Goal: Task Accomplishment & Management: Manage account settings

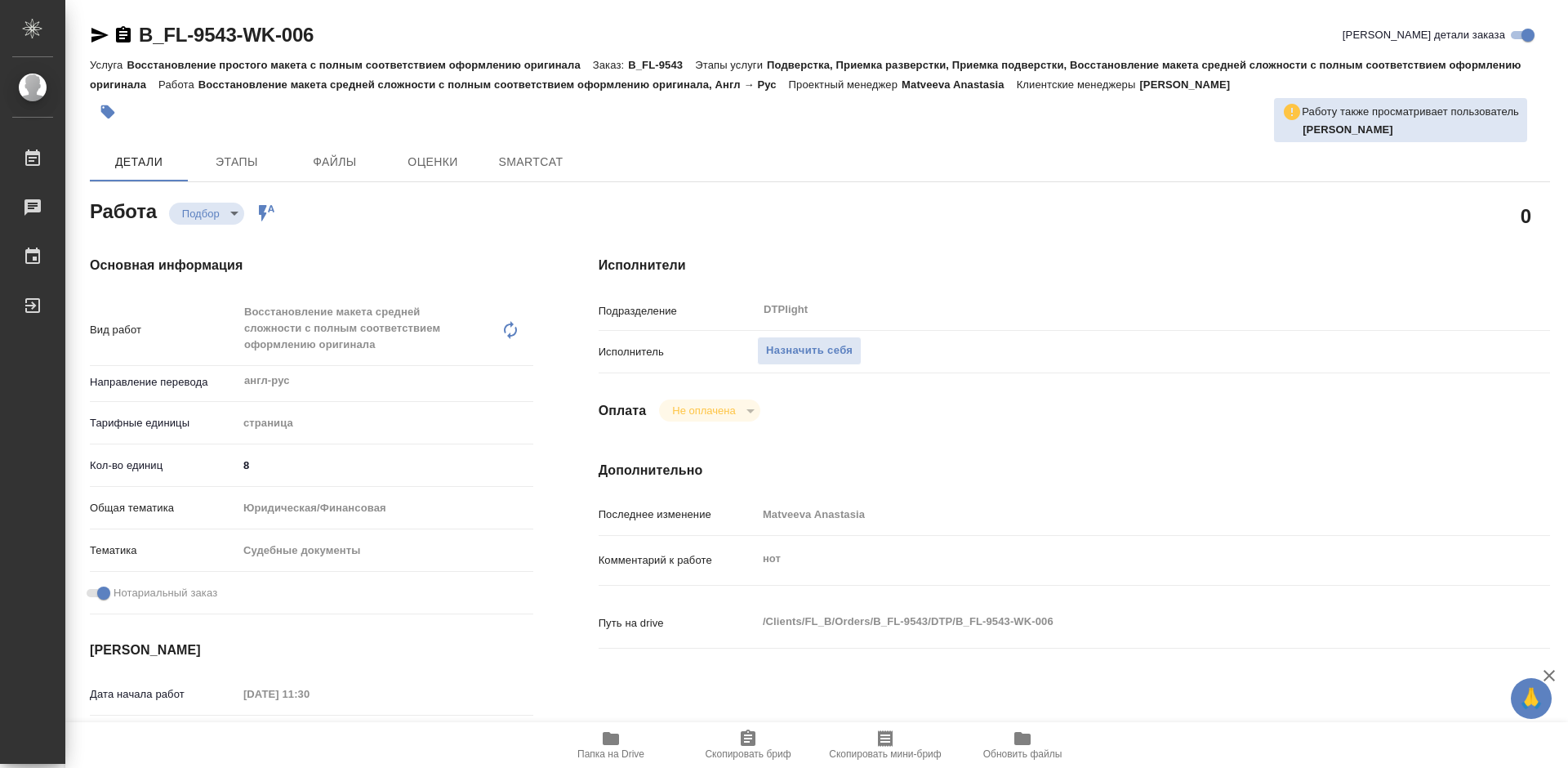
type textarea "x"
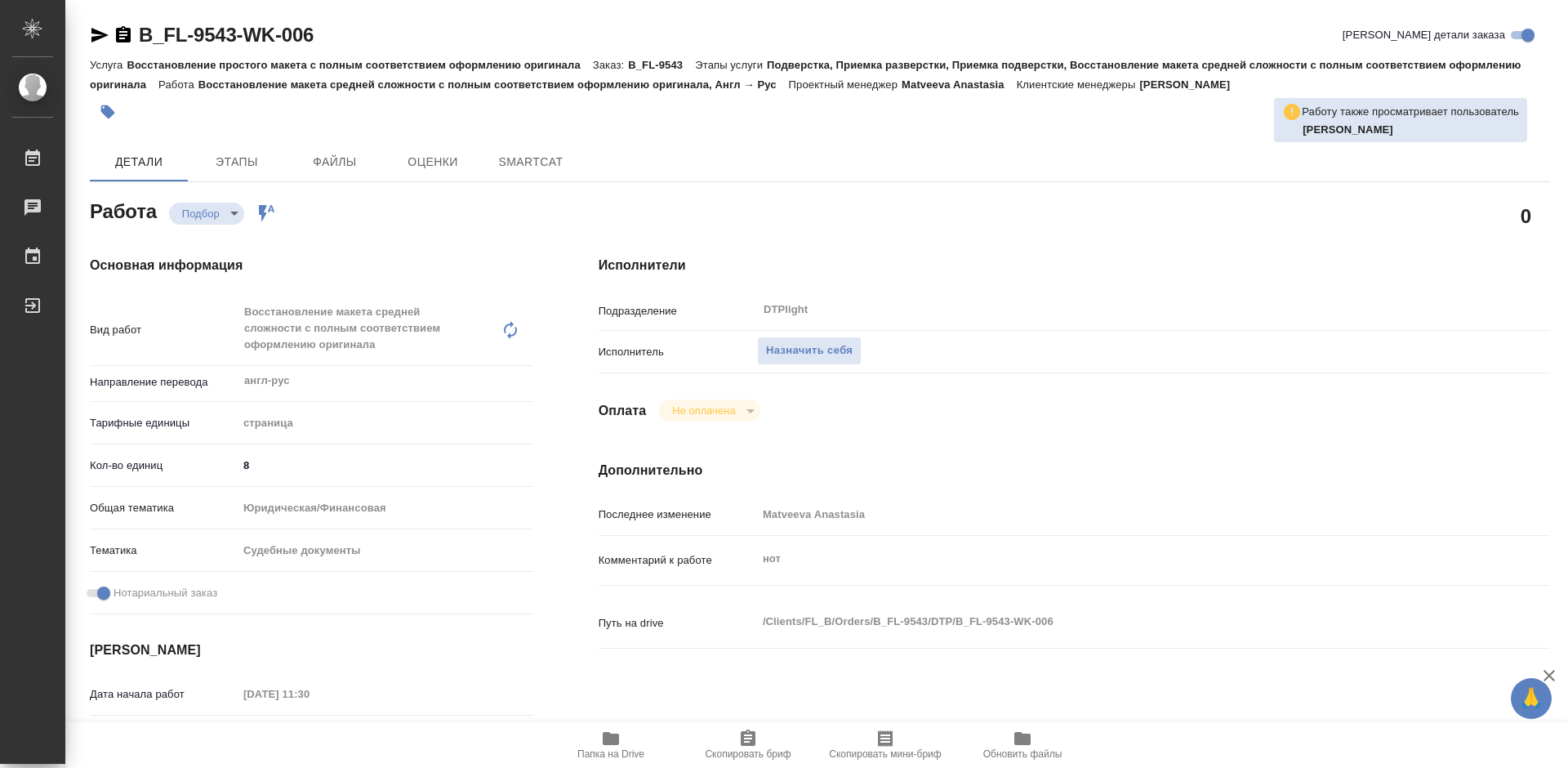
type textarea "x"
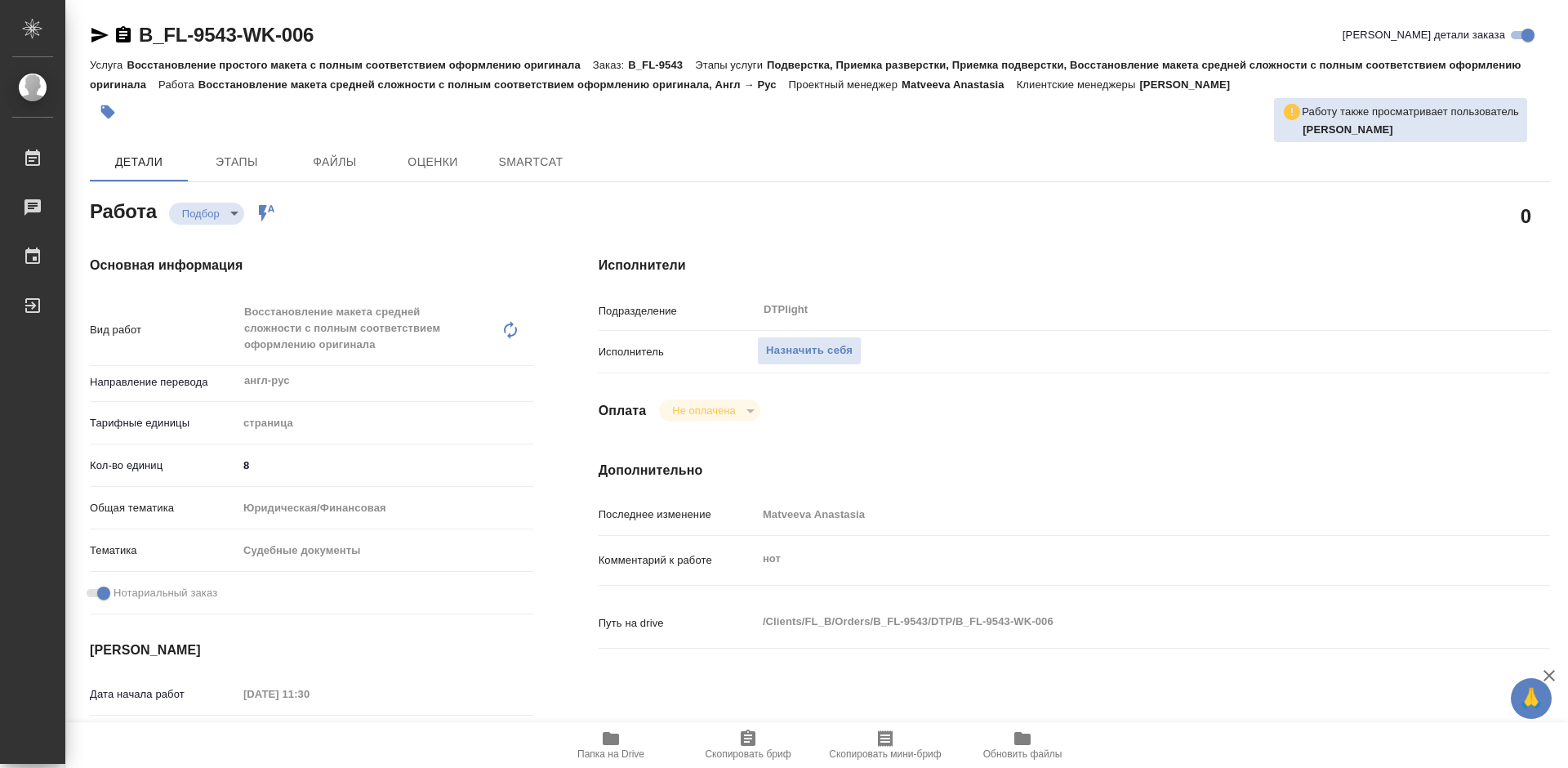
type textarea "x"
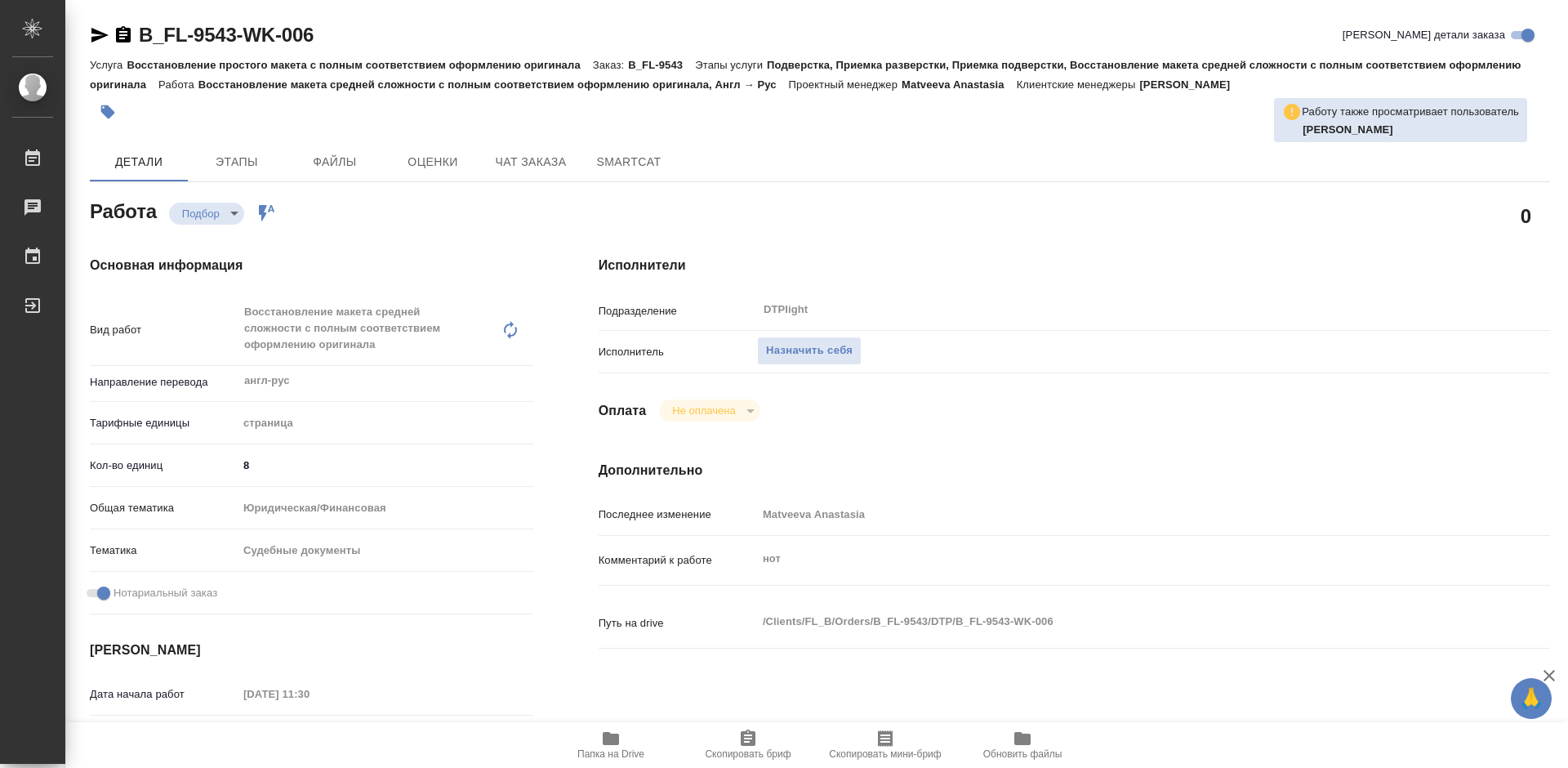
type textarea "x"
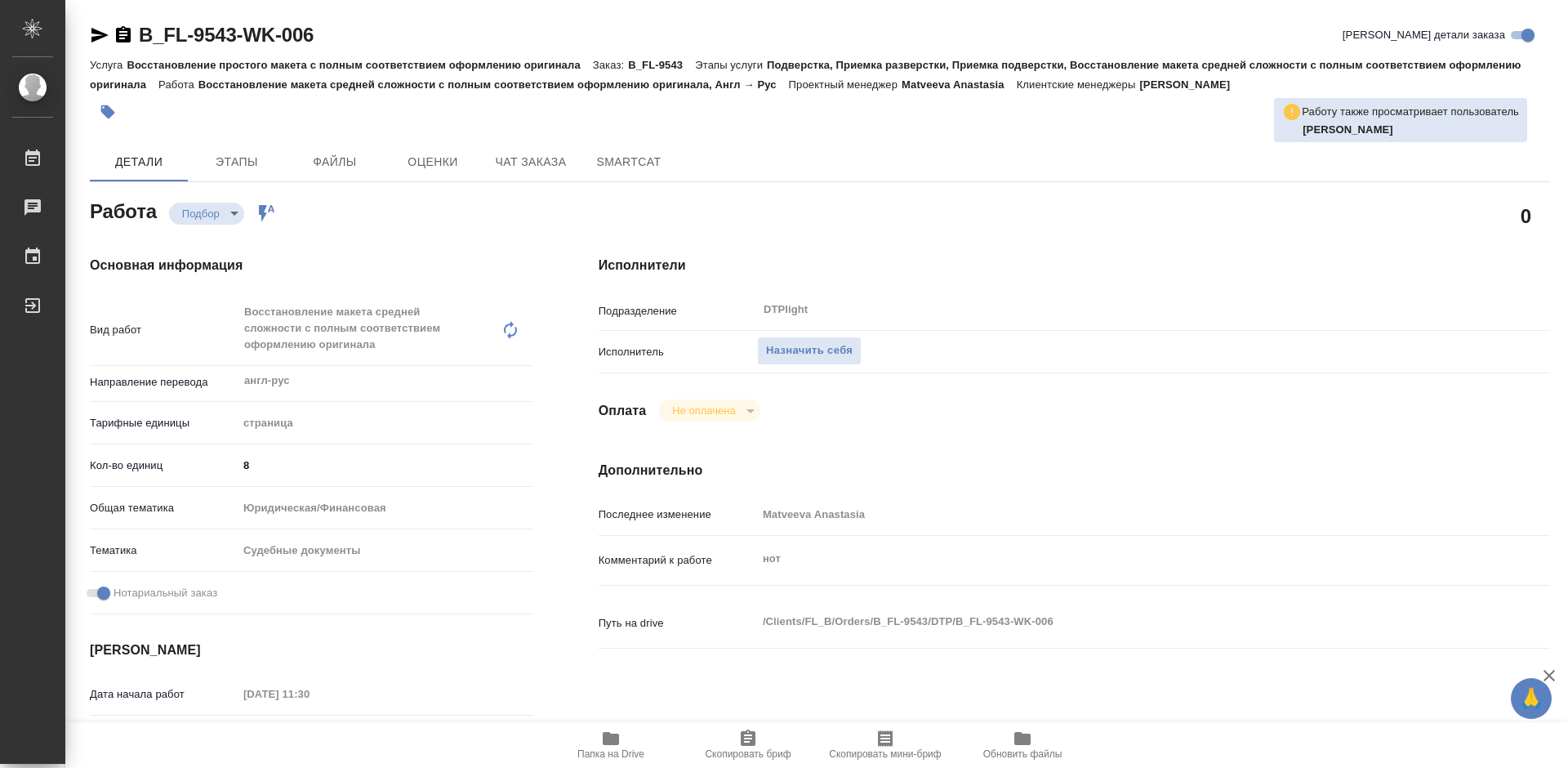
type textarea "x"
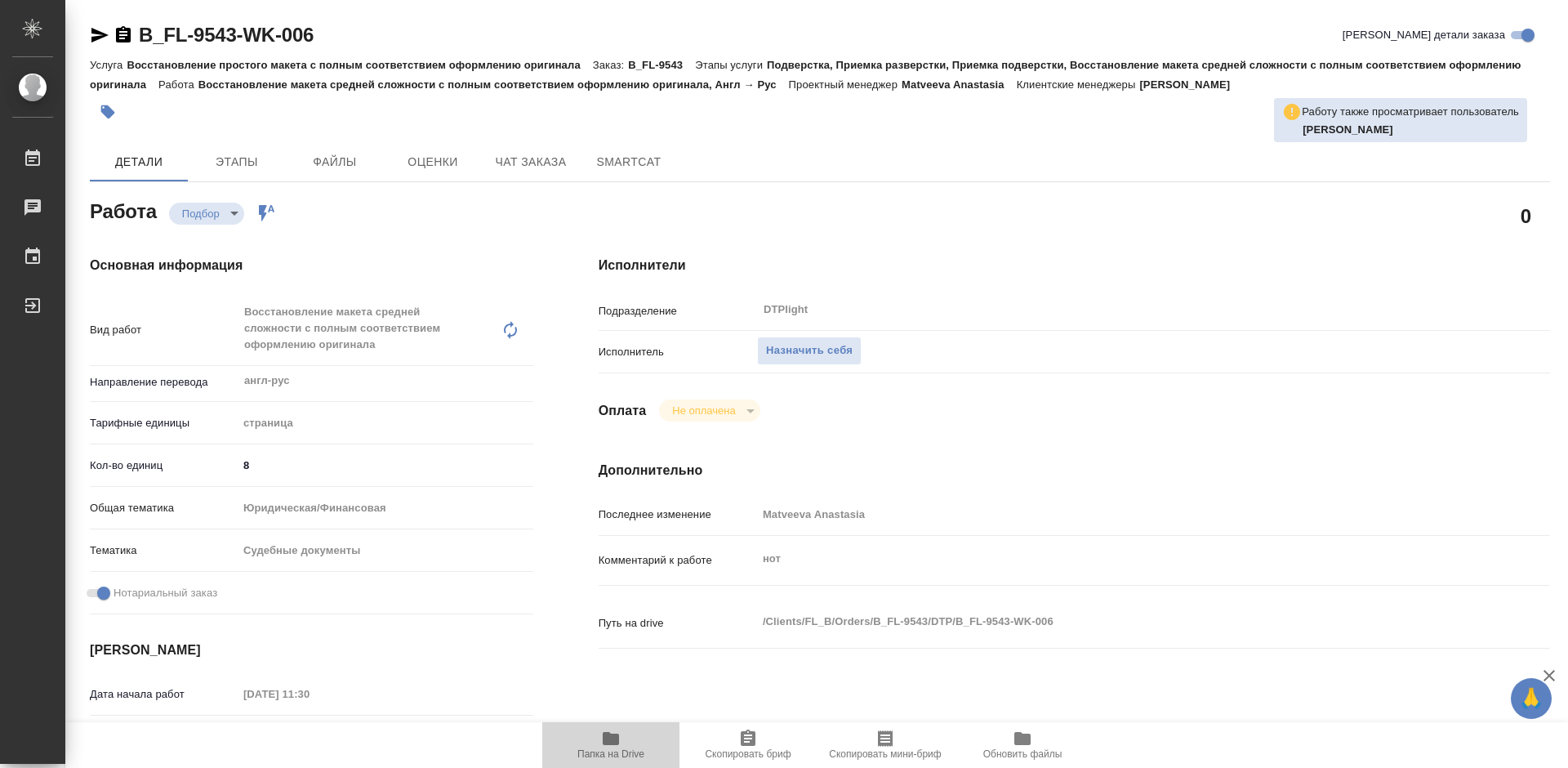
click at [597, 749] on span "Папка на Drive" at bounding box center [611, 754] width 67 height 11
drag, startPoint x: 332, startPoint y: 37, endPoint x: 141, endPoint y: 35, distance: 191.0
click at [141, 35] on div "B_FL-9543-WK-006 [PERSON_NAME] детали заказа" at bounding box center [820, 35] width 1460 height 27
copy link "B_FL-9543-WK-006"
click at [780, 342] on span "Назначить себя" at bounding box center [809, 351] width 86 height 19
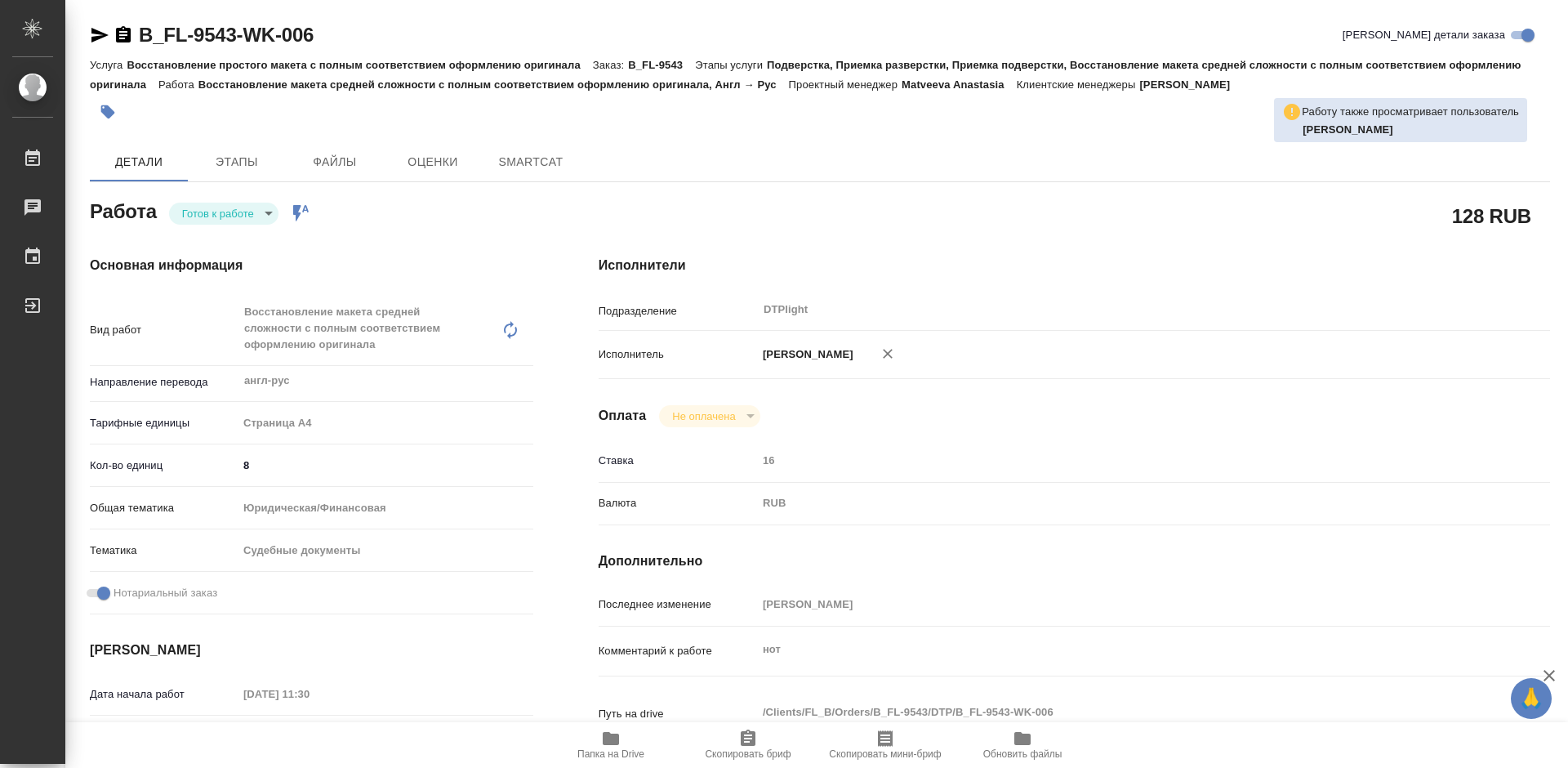
type textarea "x"
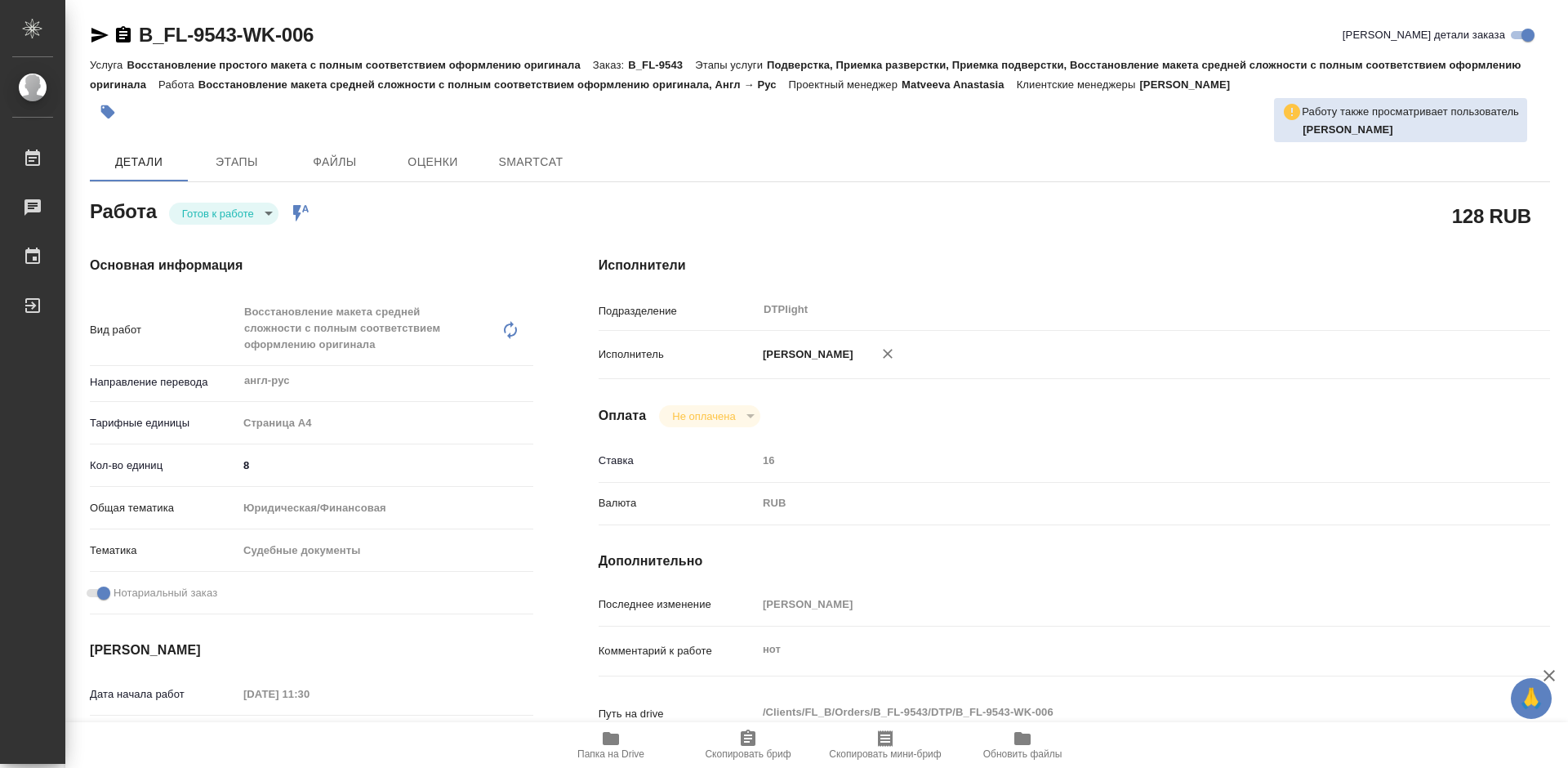
type textarea "x"
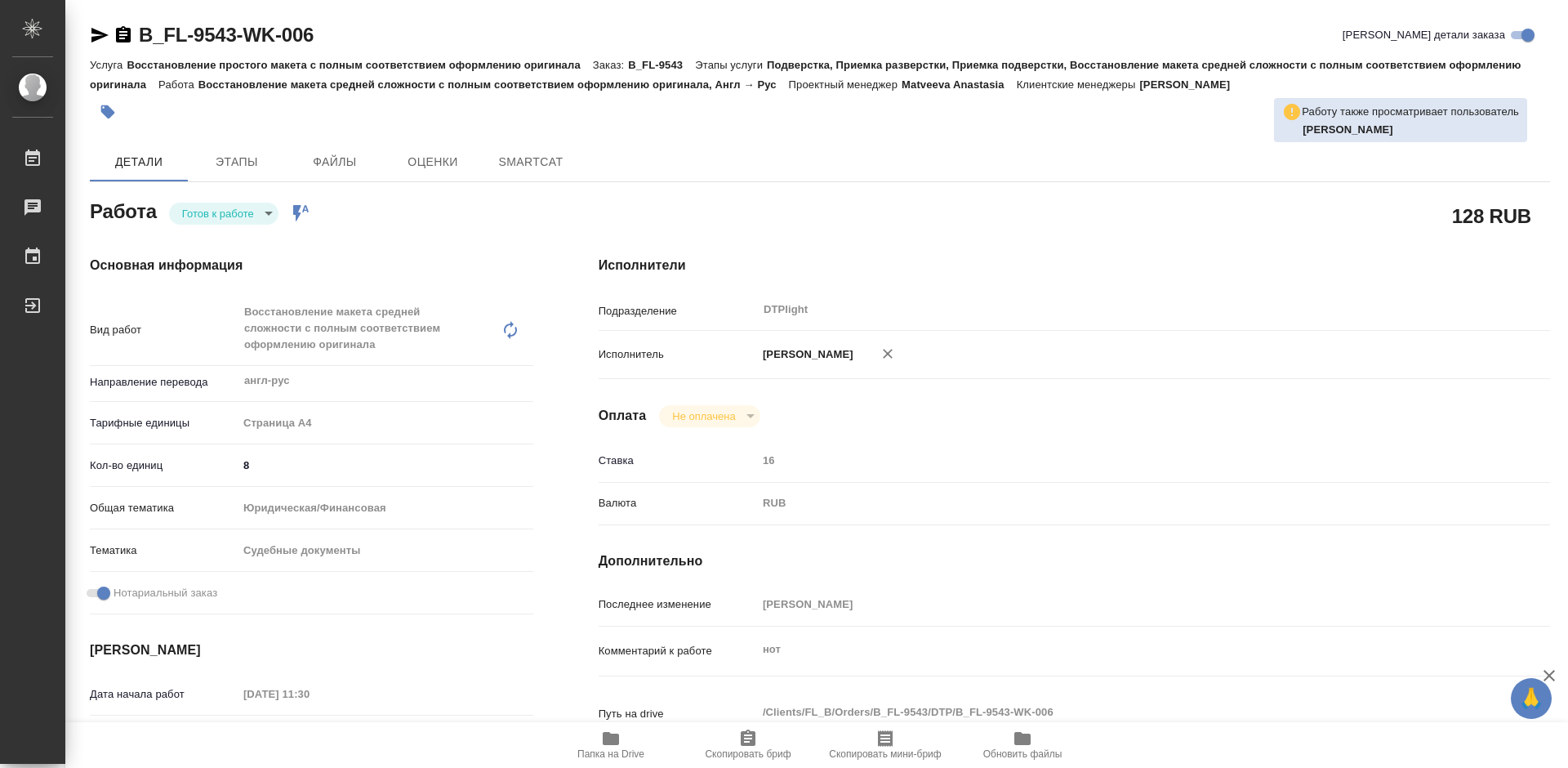
type textarea "x"
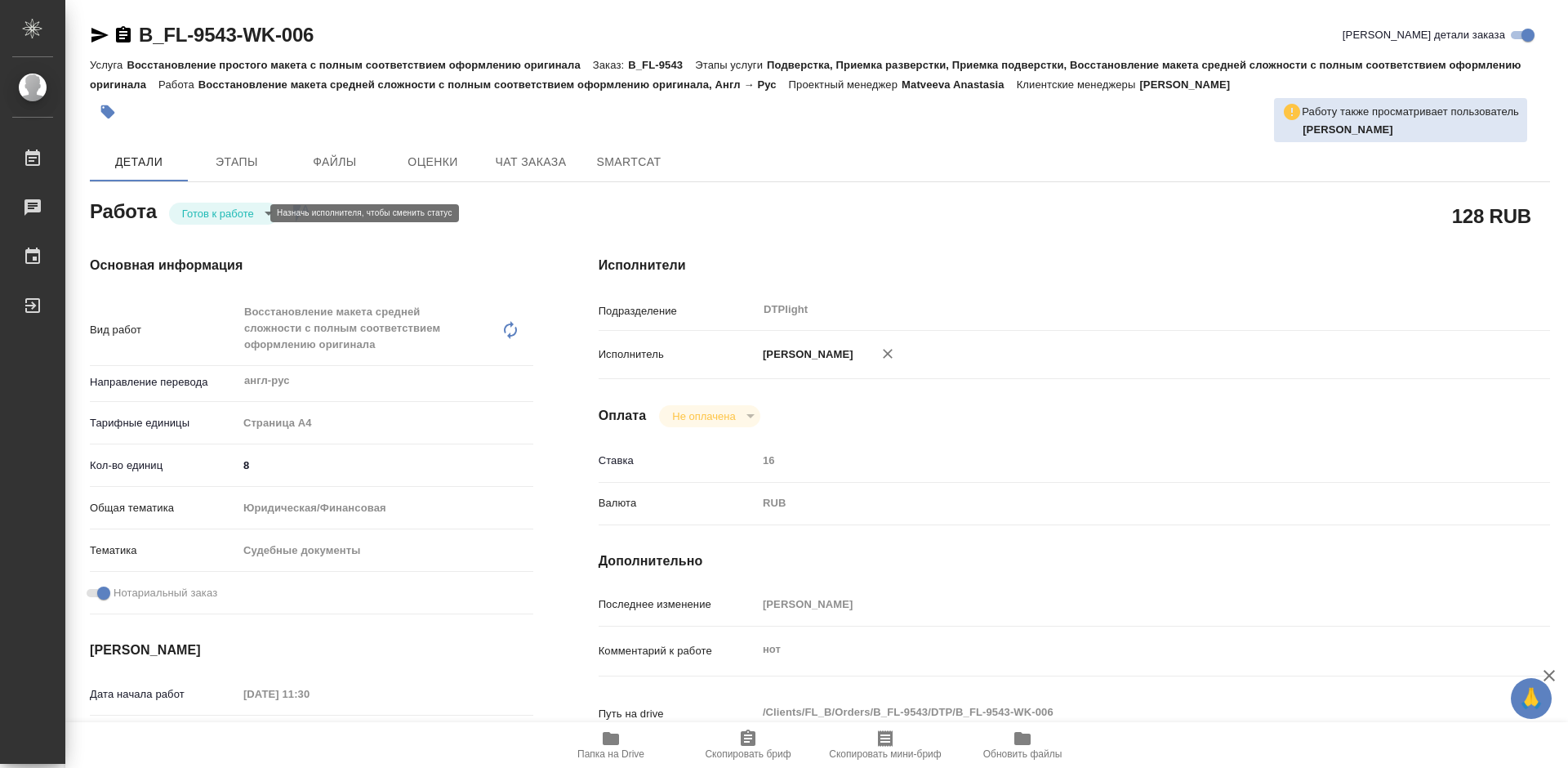
click at [237, 212] on body "🙏 .cls-1 fill:#fff; AWATERA Tretyakova Mariya Работы Чаты График Выйти B_FL-954…" at bounding box center [784, 384] width 1568 height 768
type textarea "x"
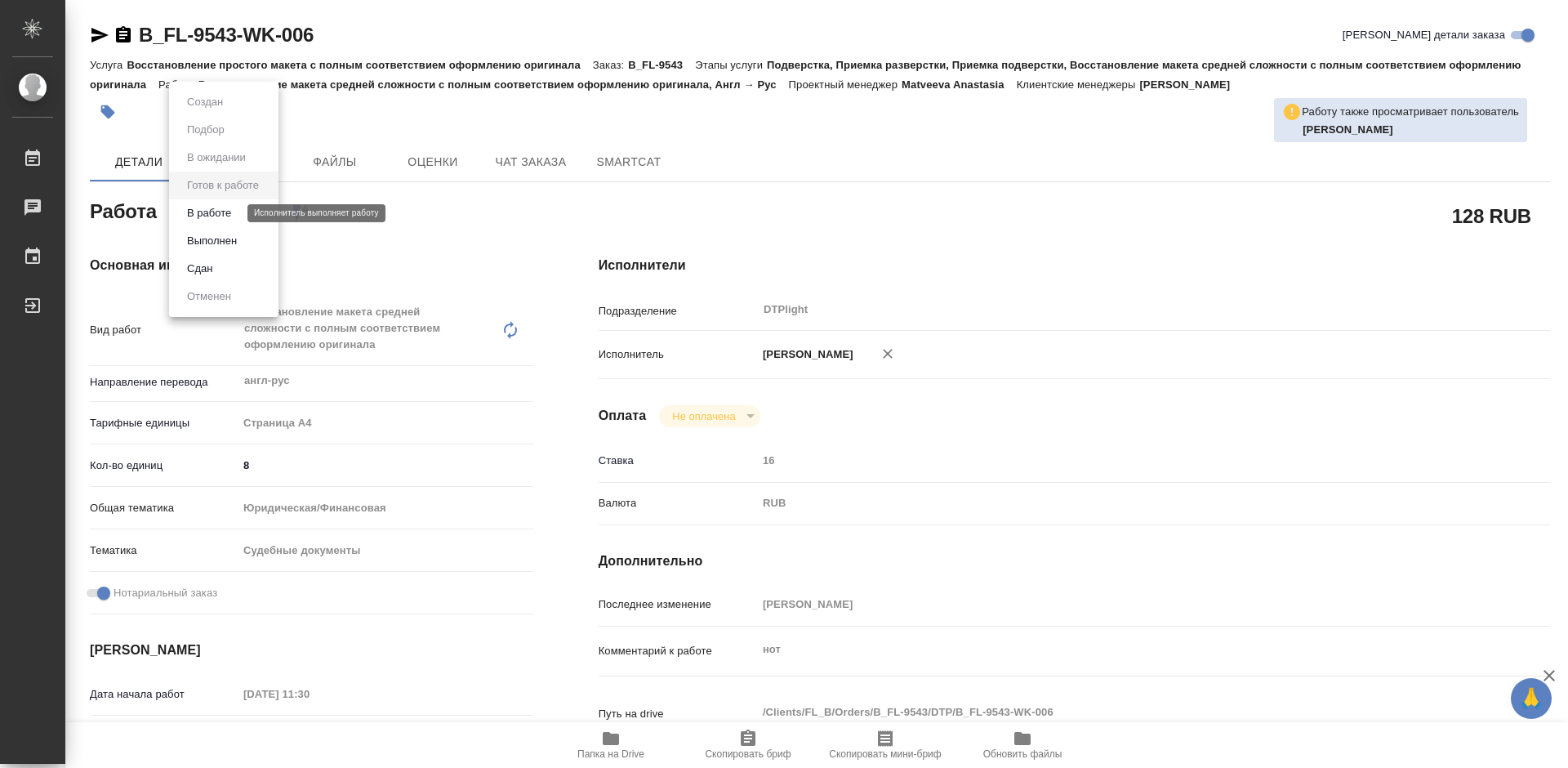
type textarea "x"
click at [228, 205] on button "В работе" at bounding box center [208, 213] width 54 height 18
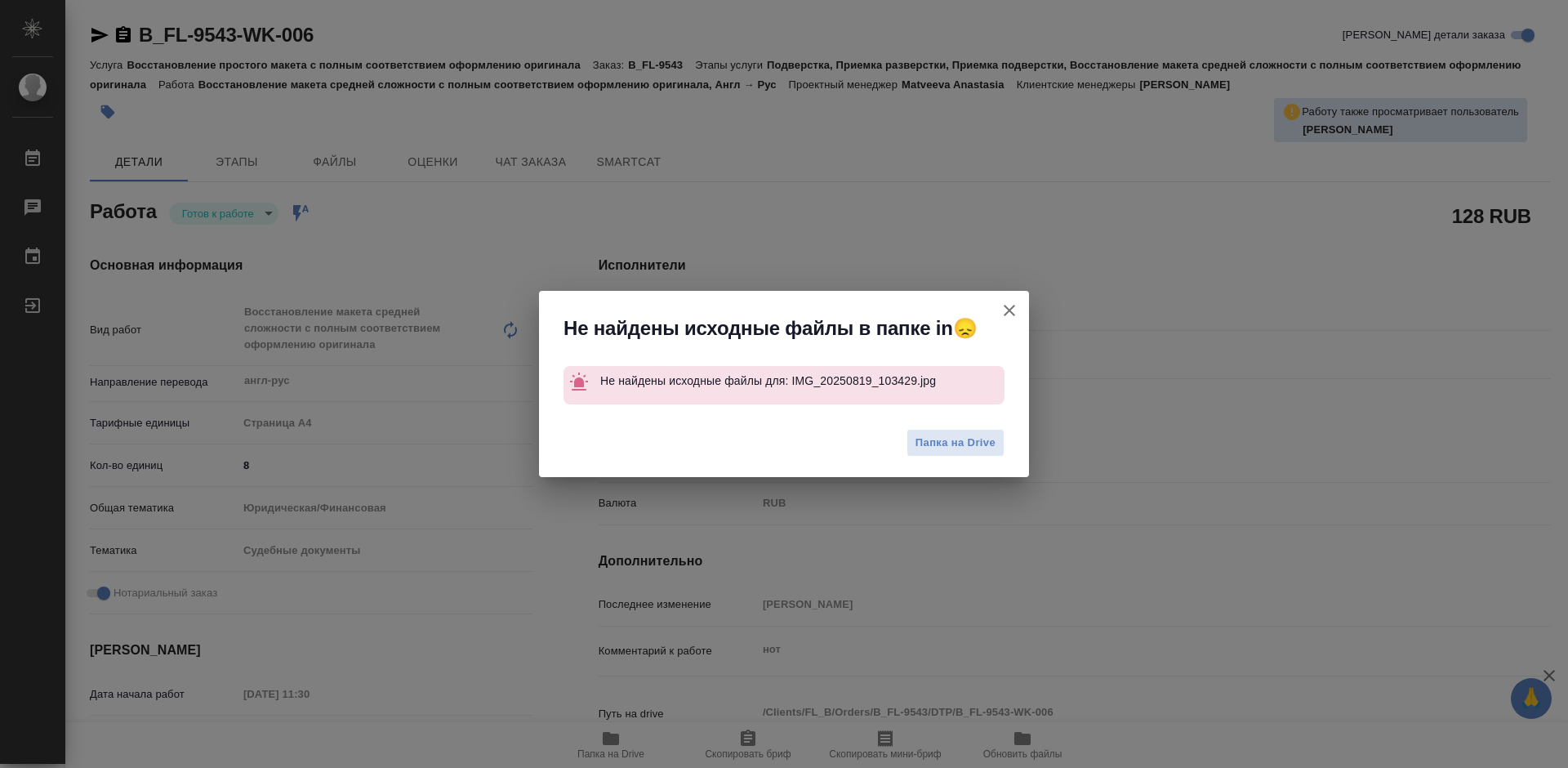
type textarea "x"
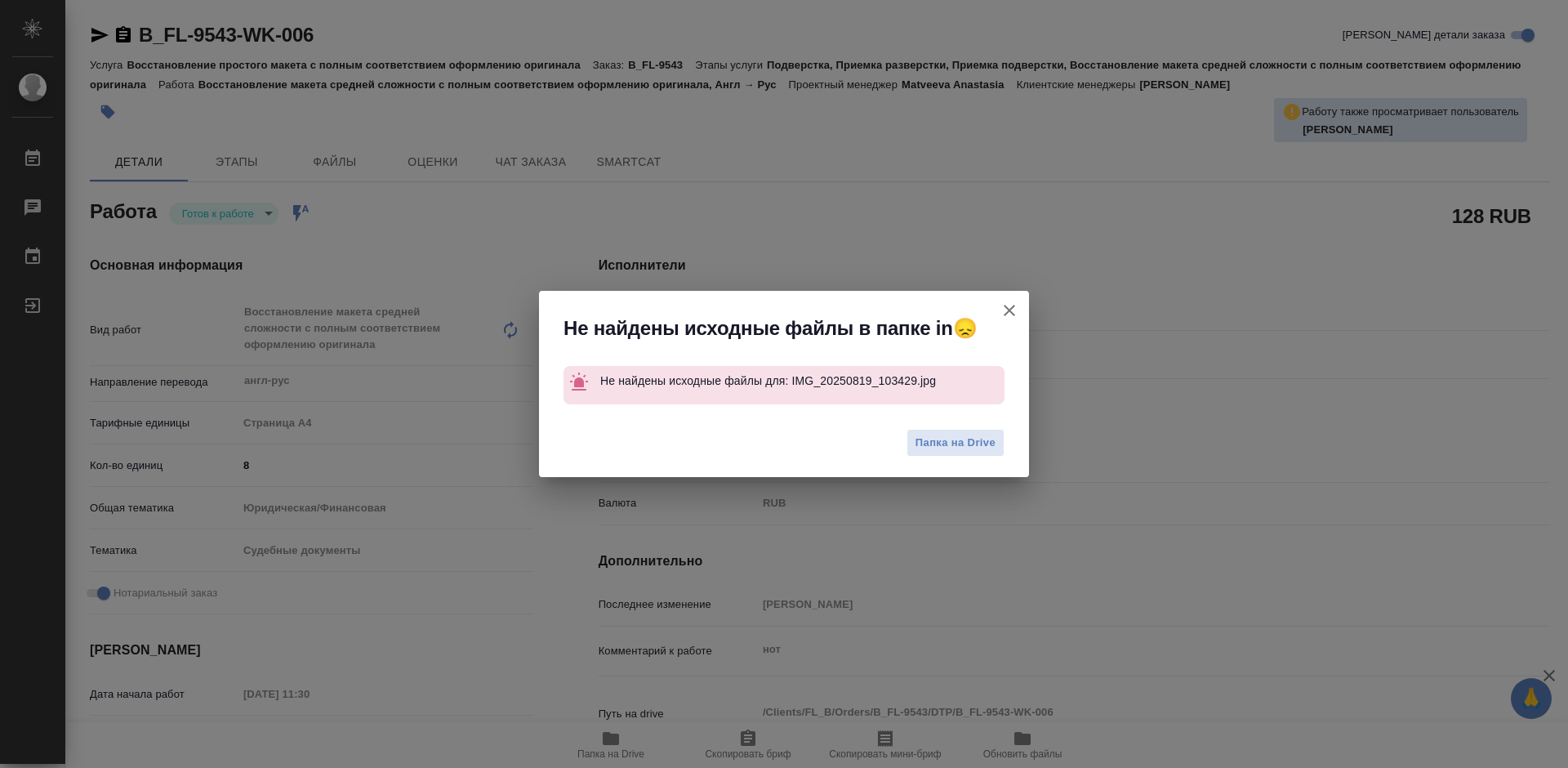
type textarea "x"
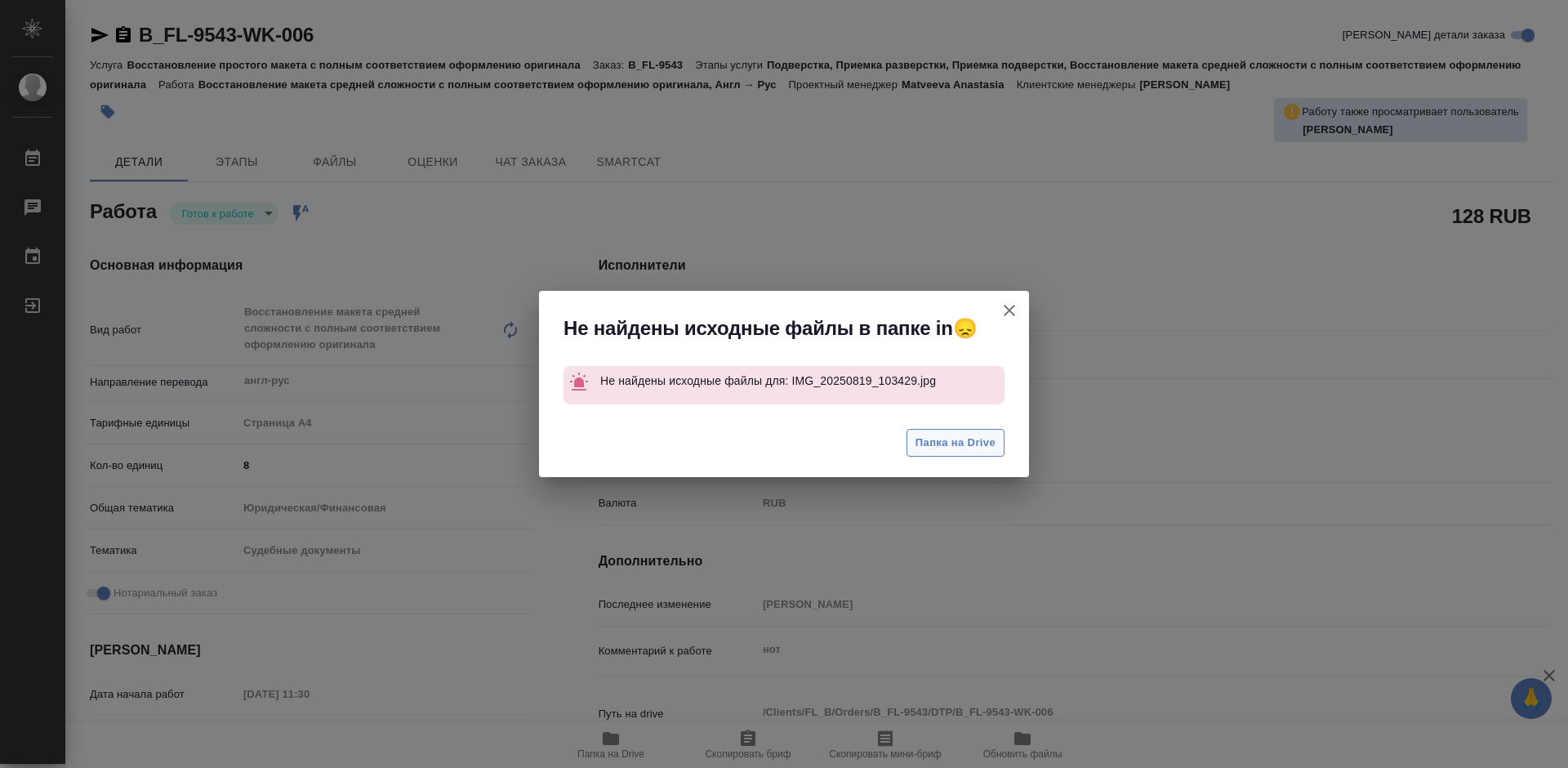
type textarea "x"
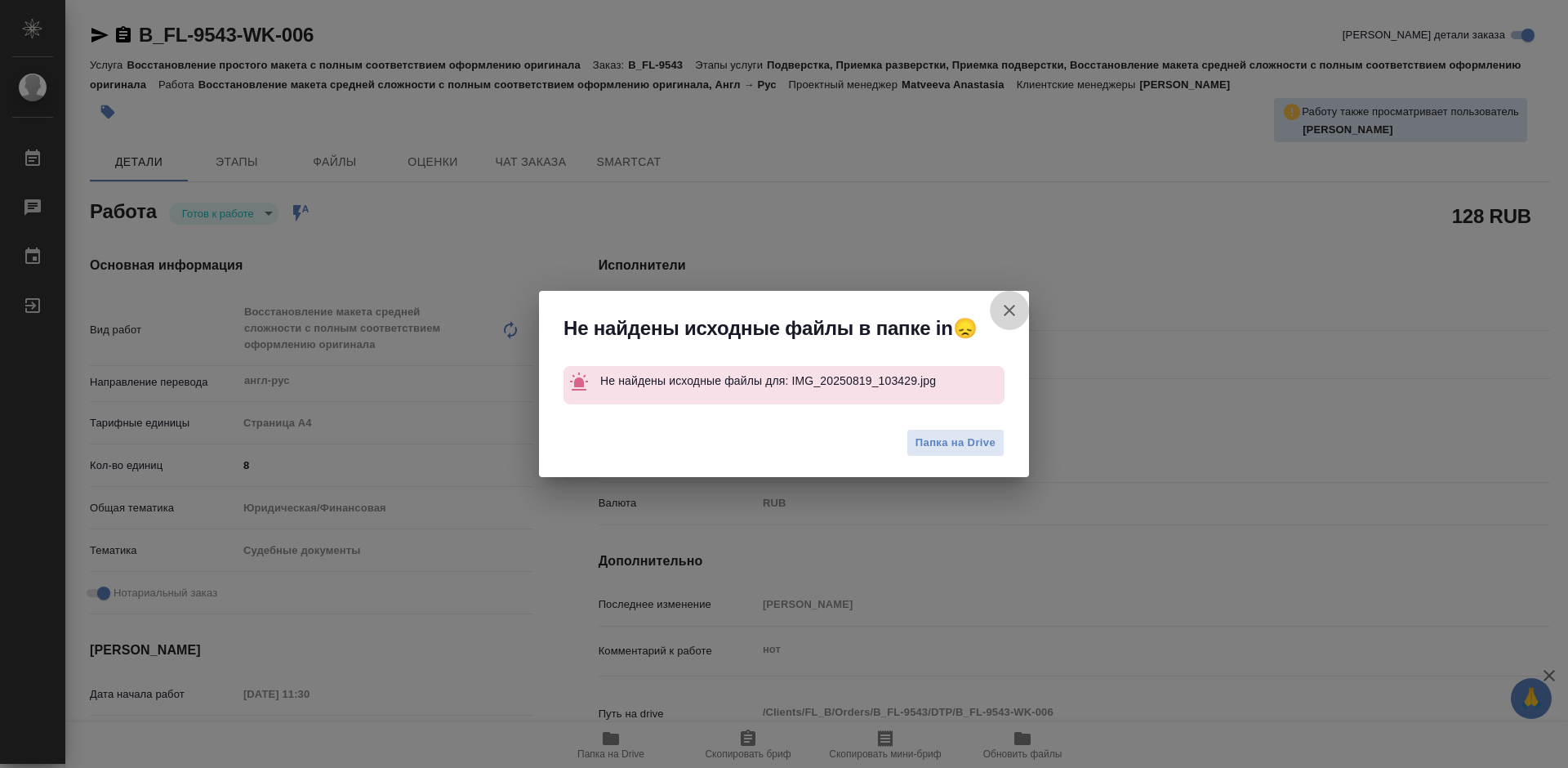
click at [1012, 310] on icon "button" at bounding box center [1009, 310] width 20 height 20
type textarea "x"
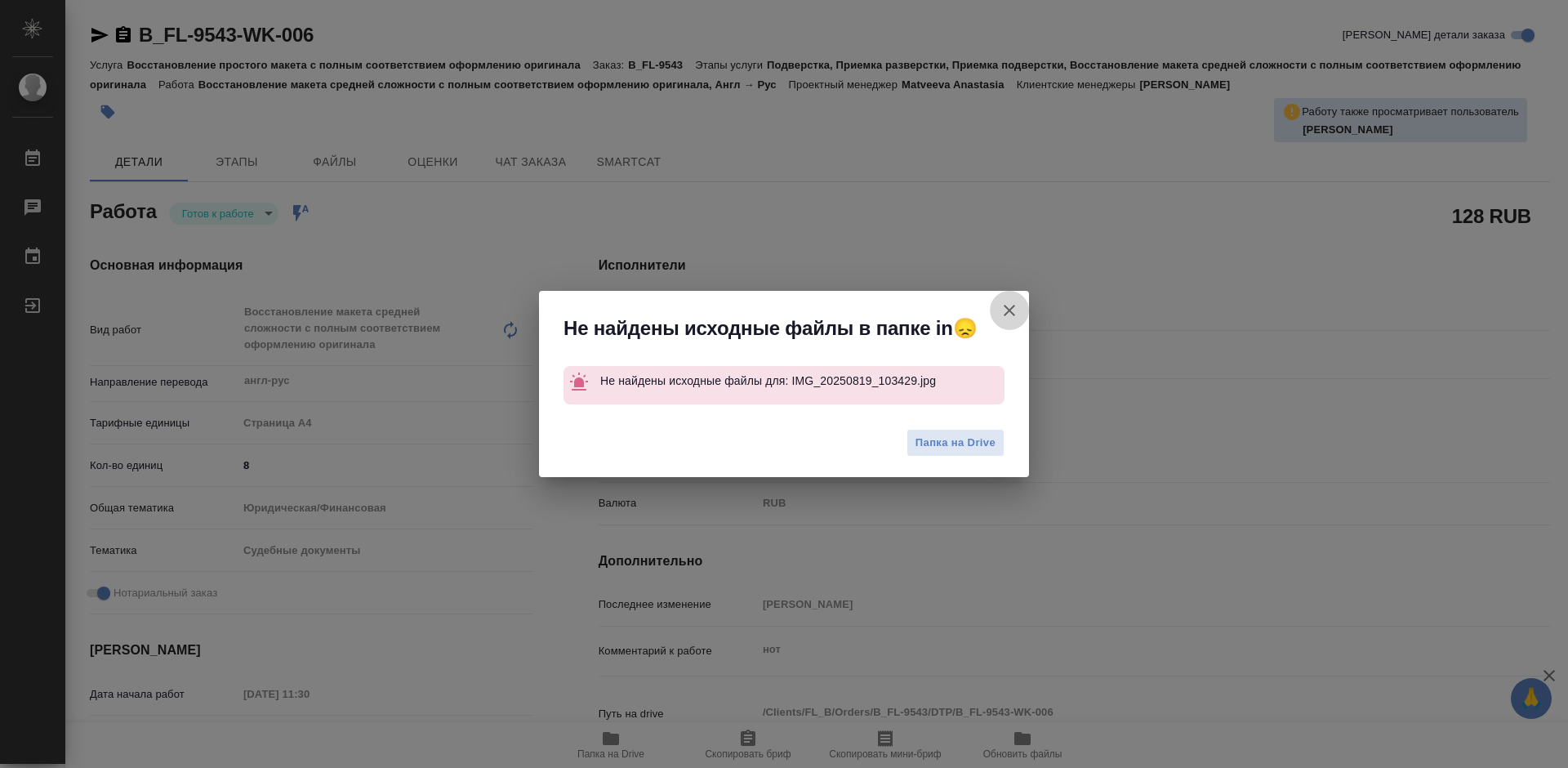
type textarea "x"
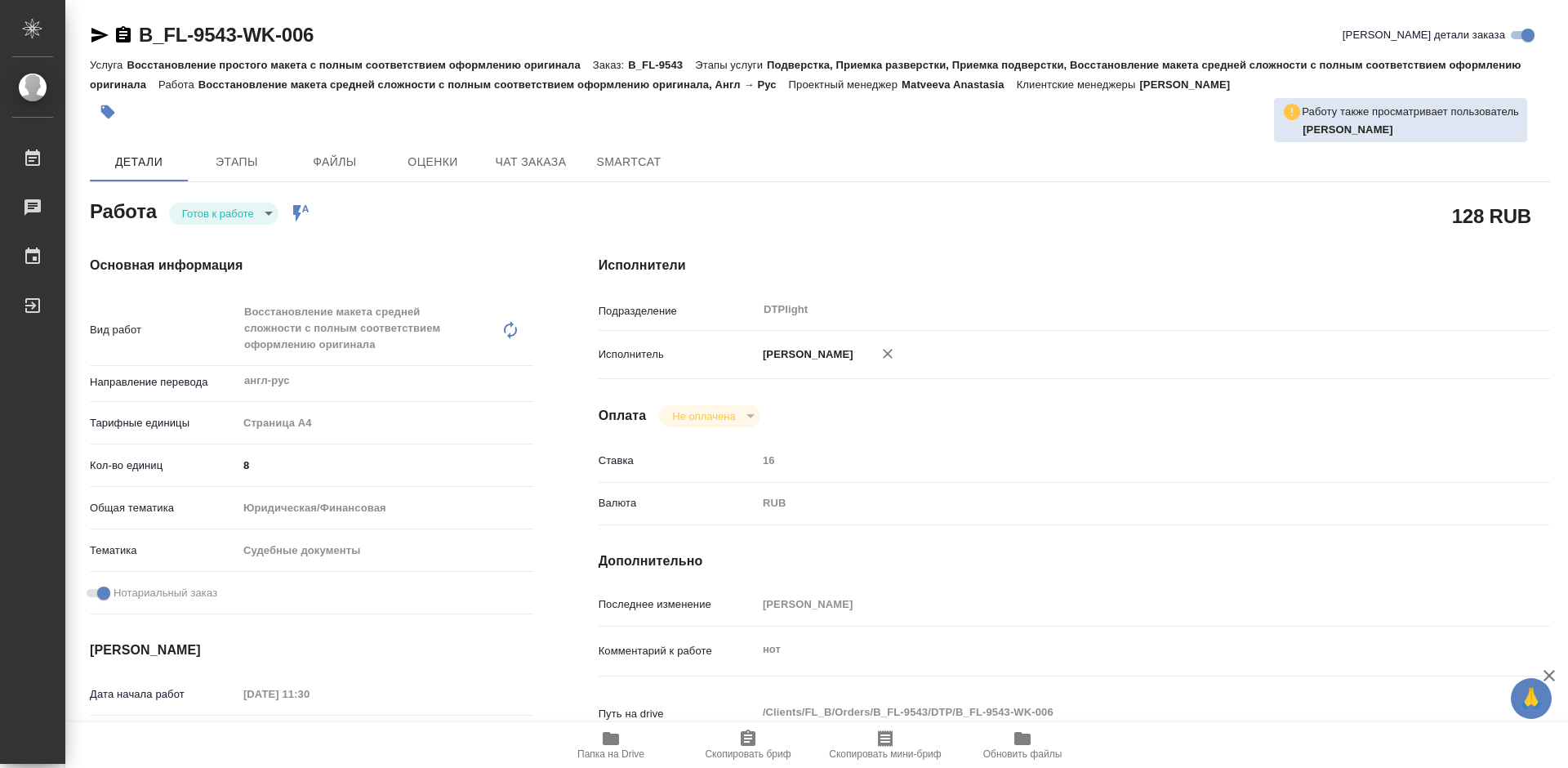
type textarea "x"
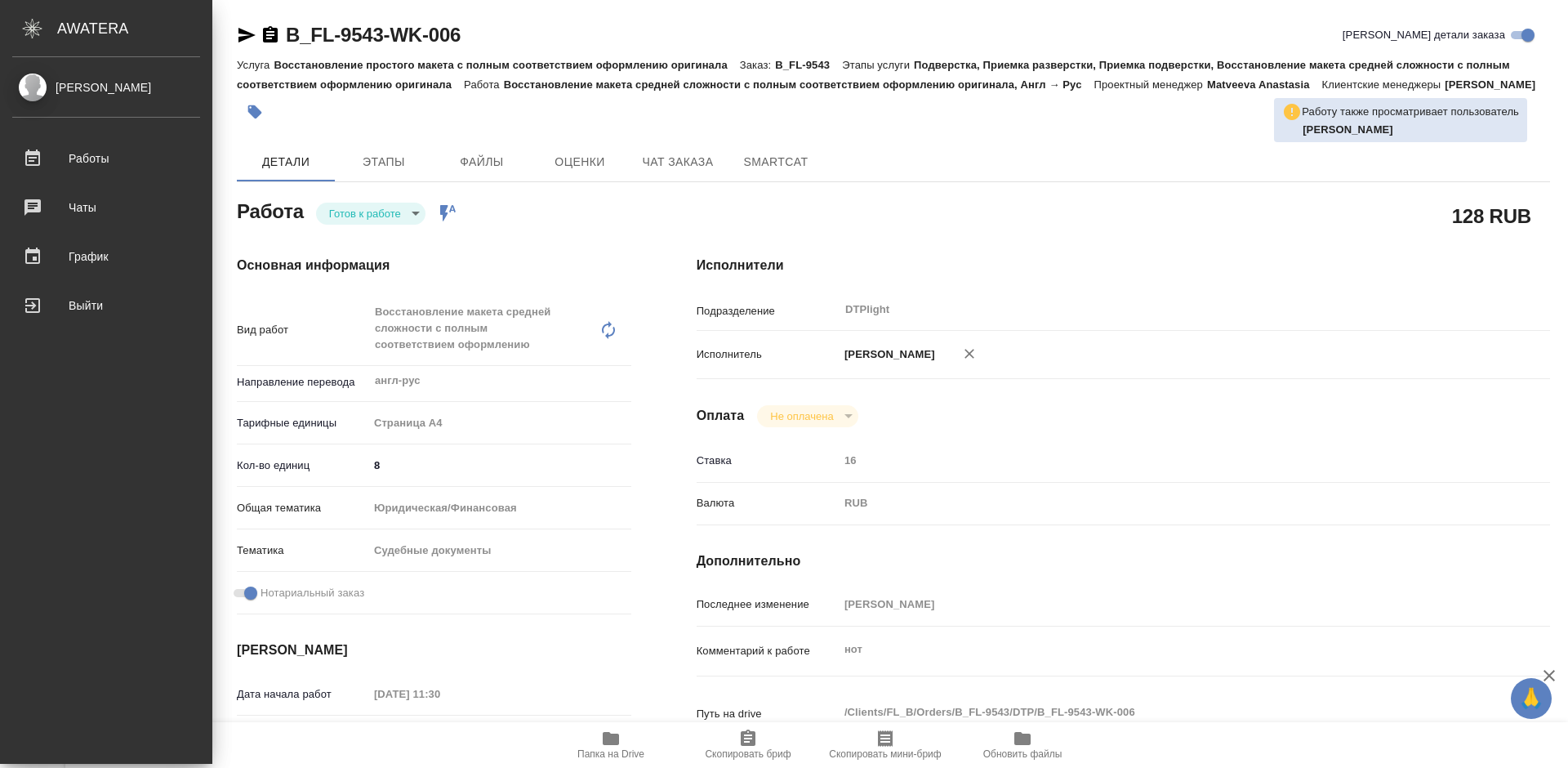
type textarea "x"
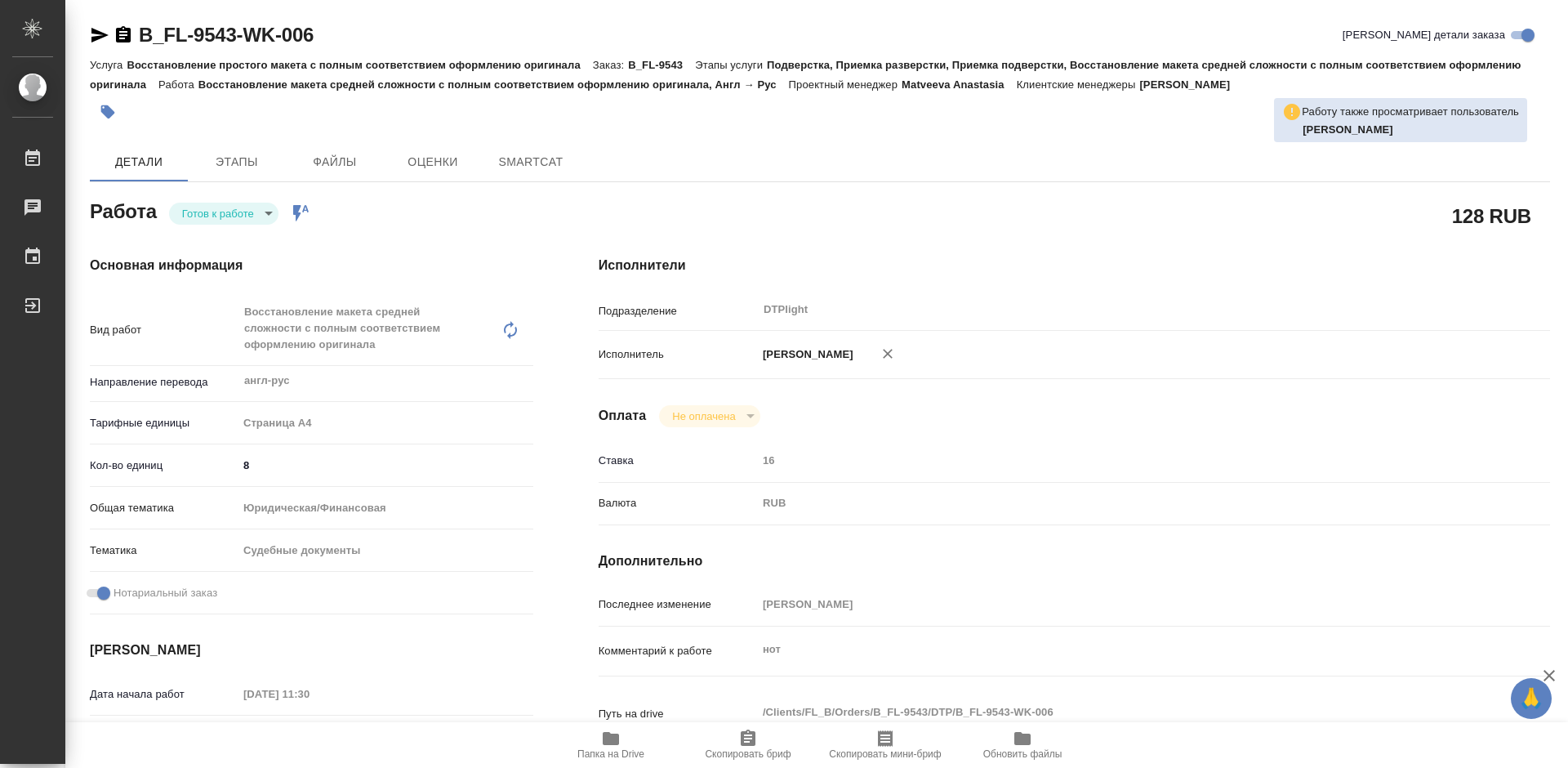
type textarea "x"
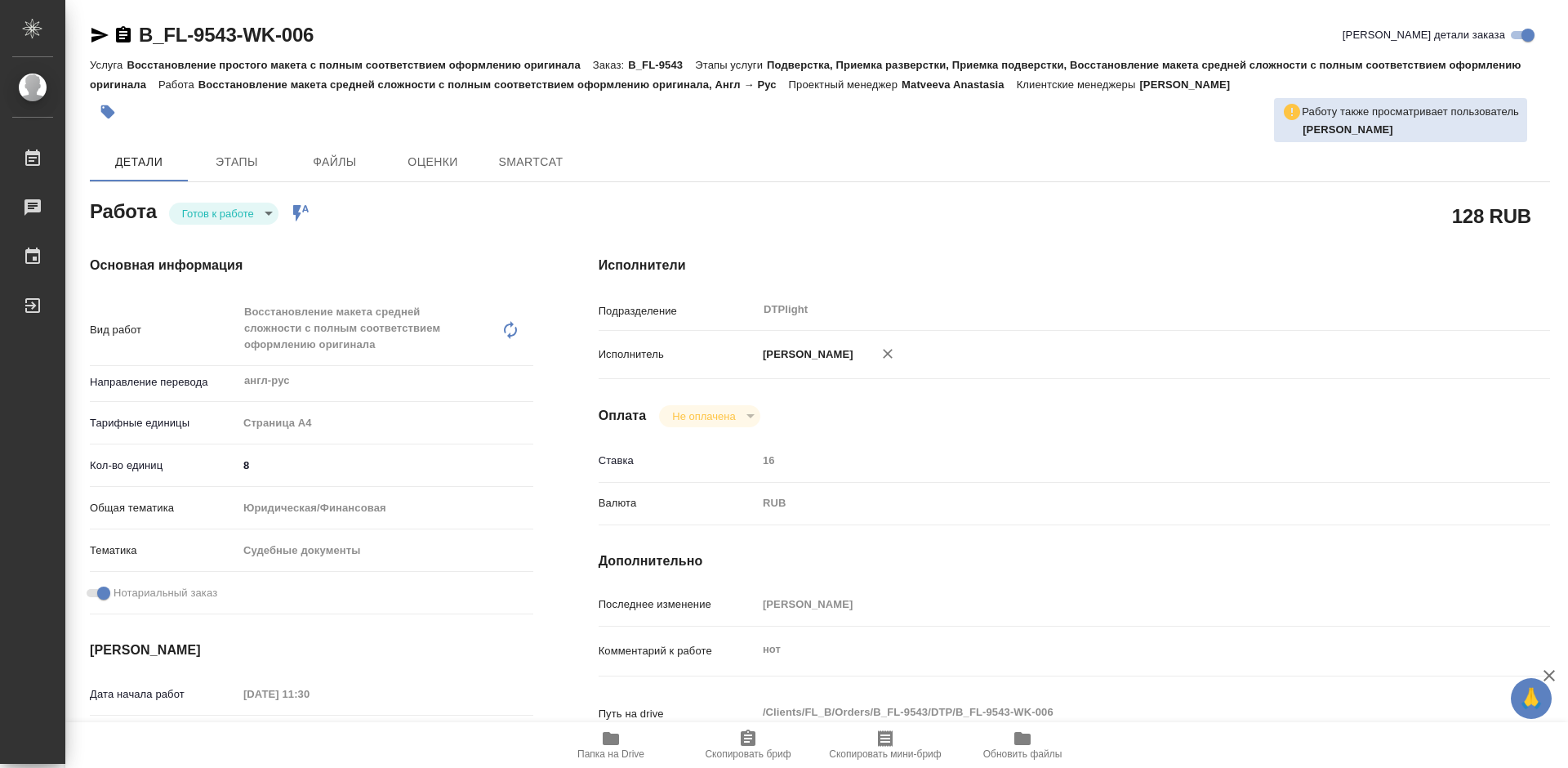
type textarea "x"
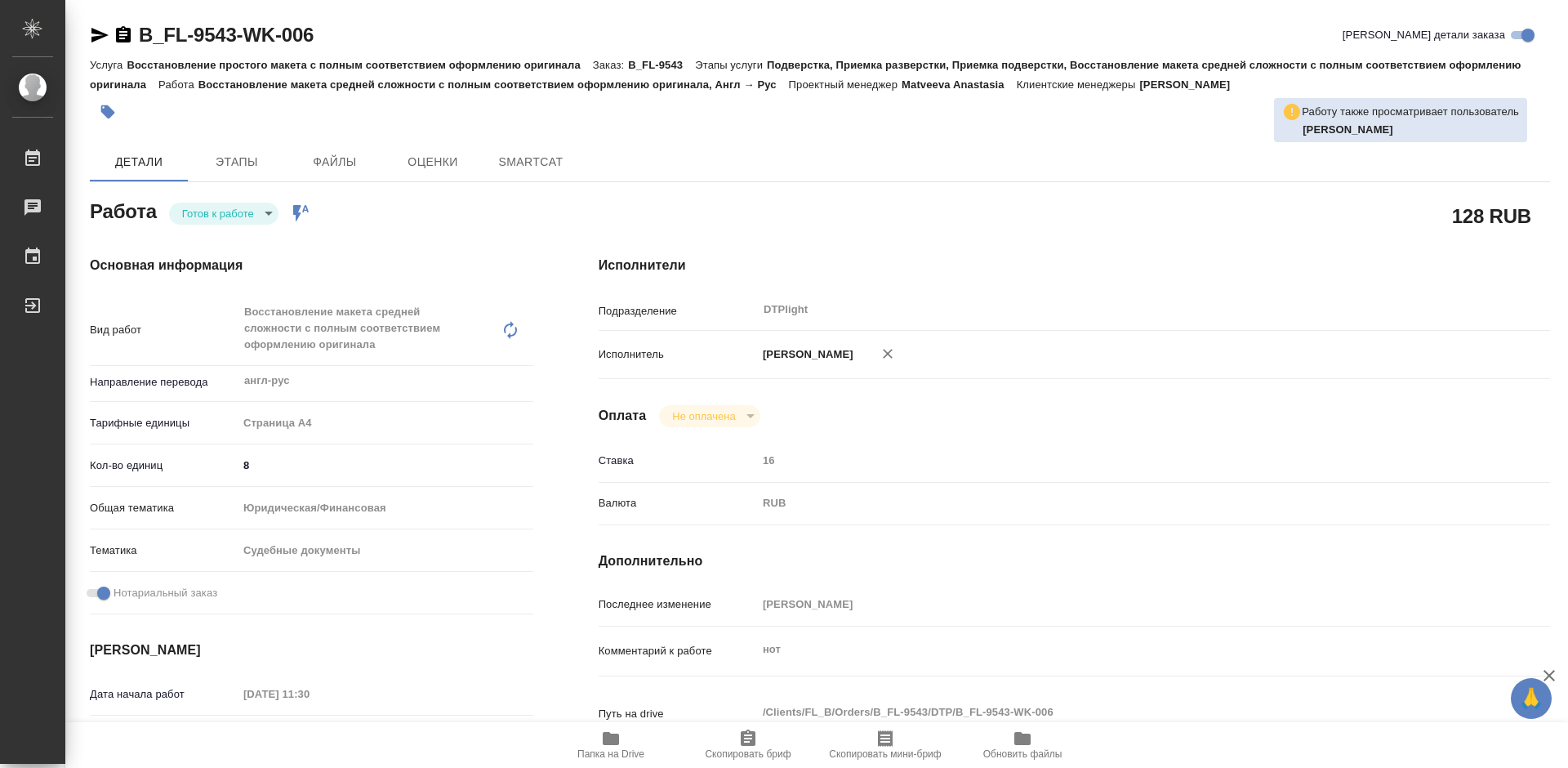
type textarea "x"
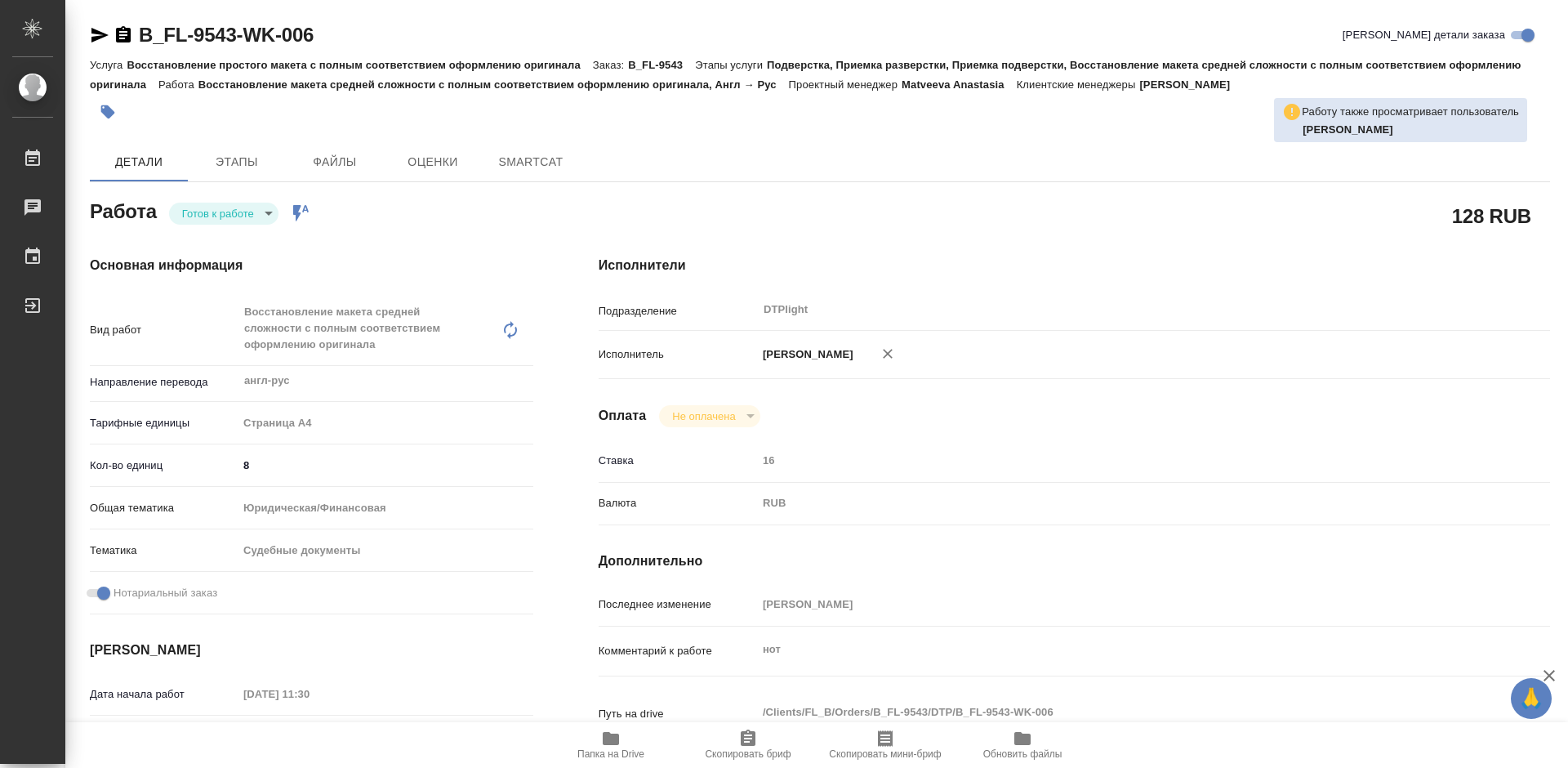
type textarea "x"
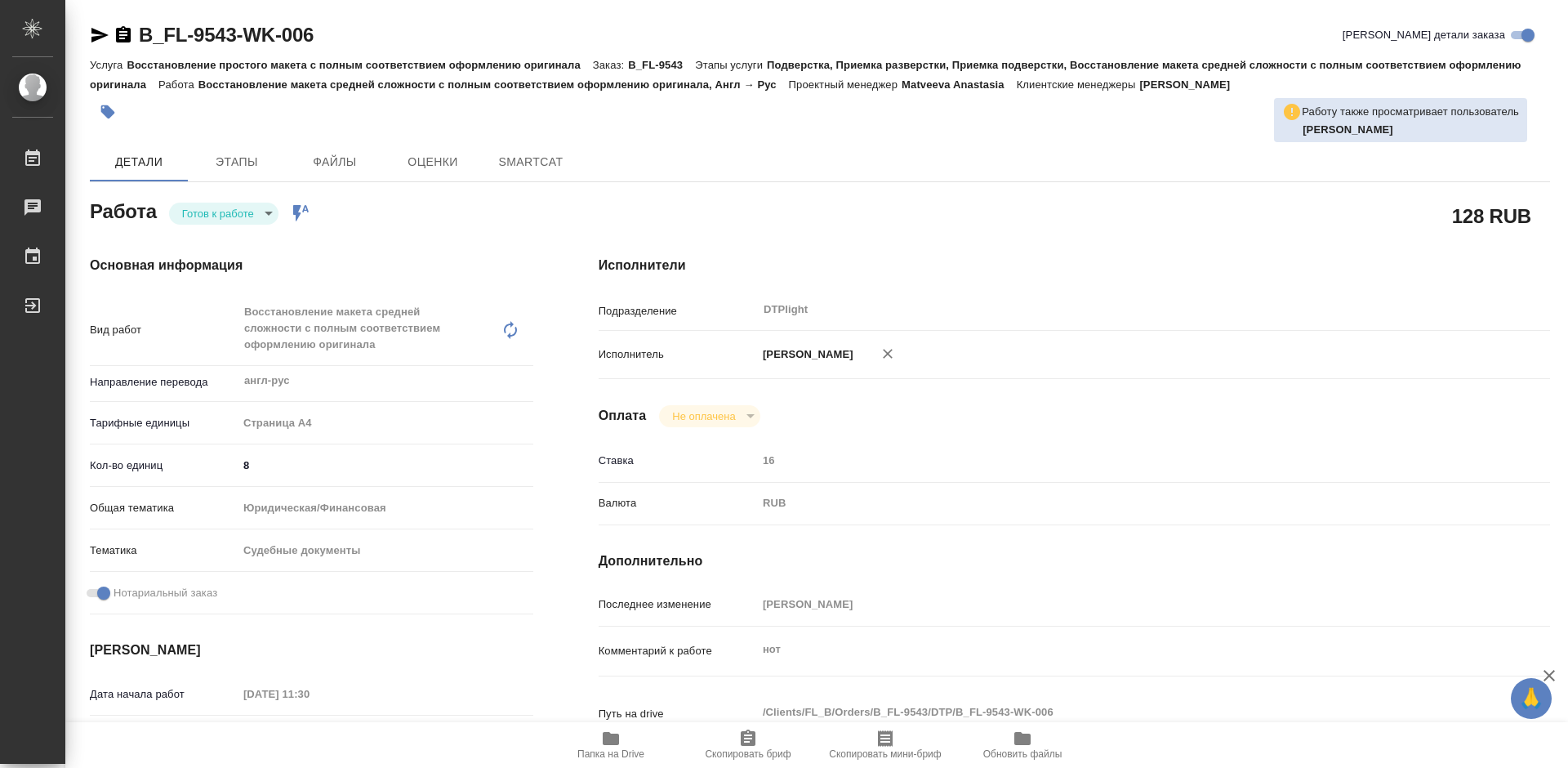
type textarea "x"
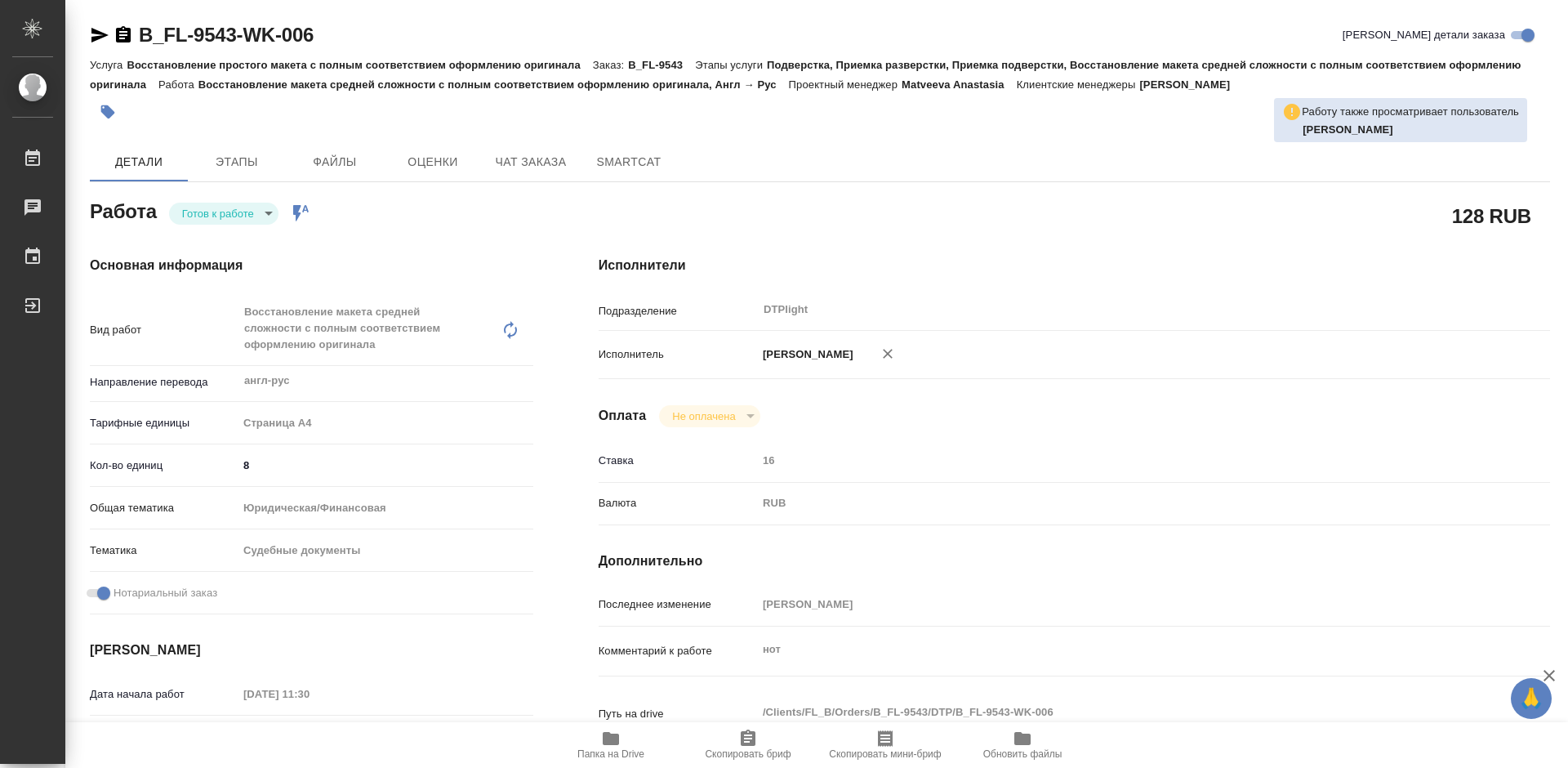
type textarea "x"
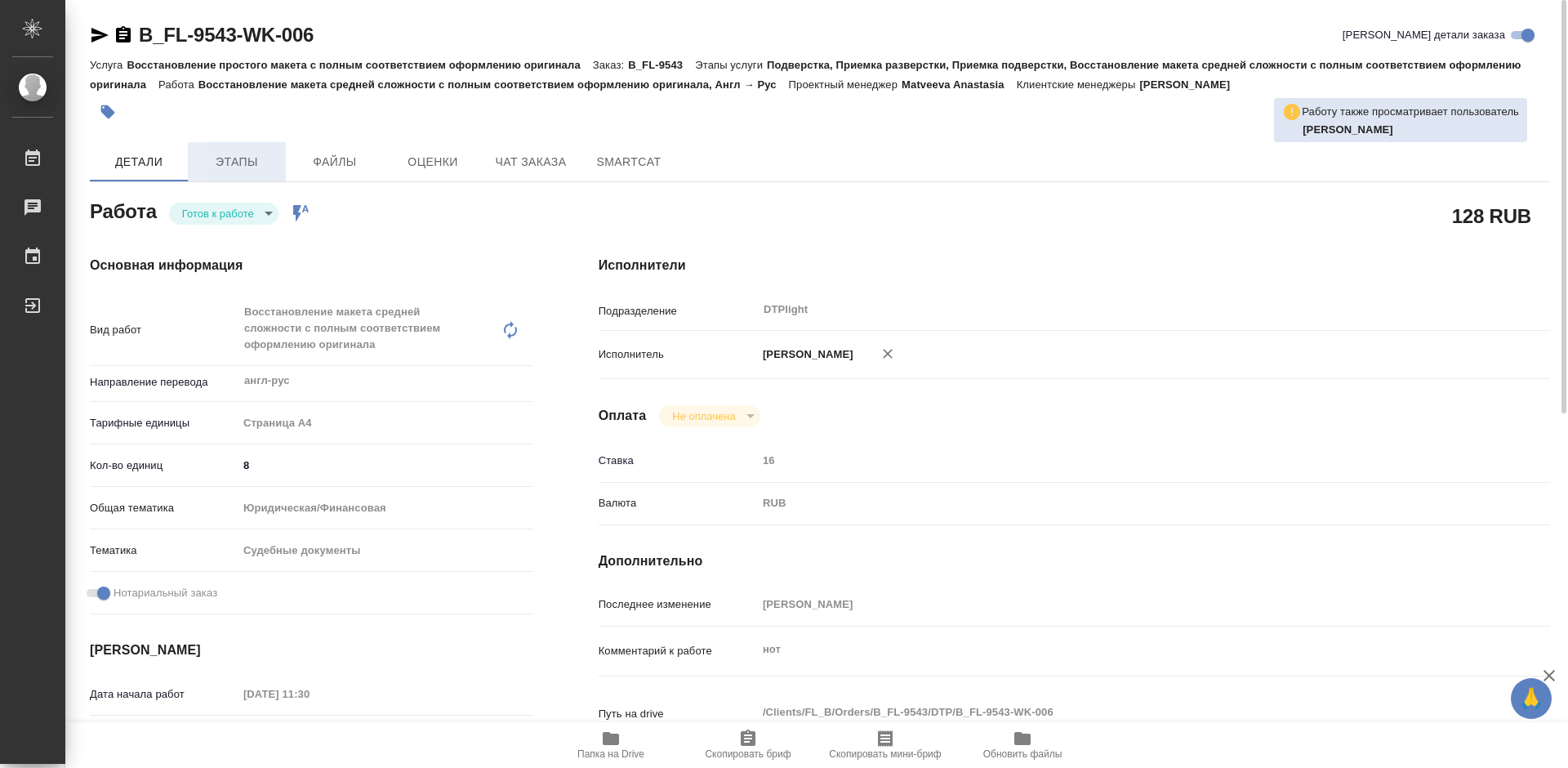
type textarea "x"
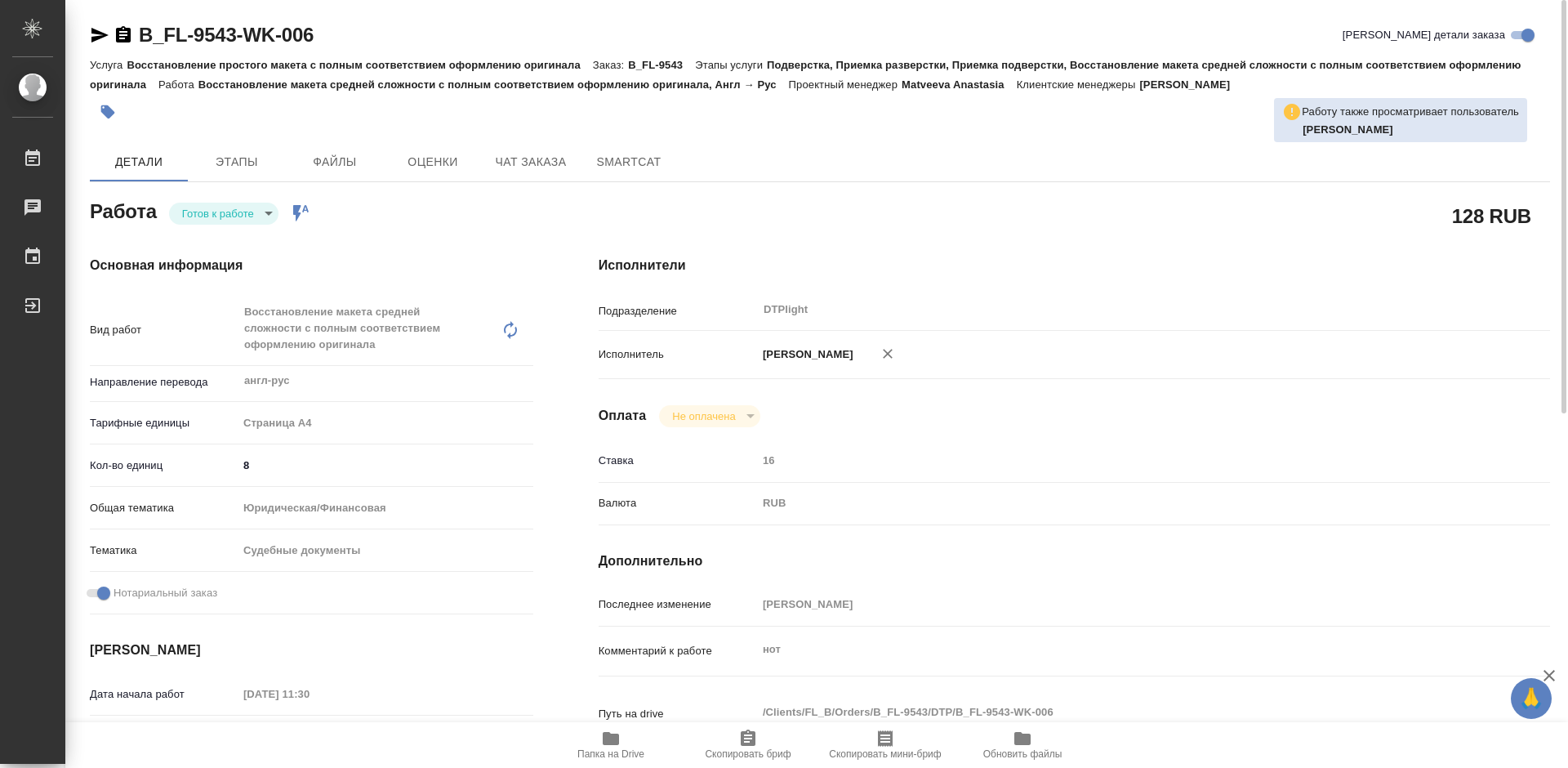
click at [259, 211] on body "🙏 .cls-1 fill:#fff; AWATERA Tretyakova Mariya Работы Чаты График Выйти B_FL-954…" at bounding box center [784, 384] width 1568 height 768
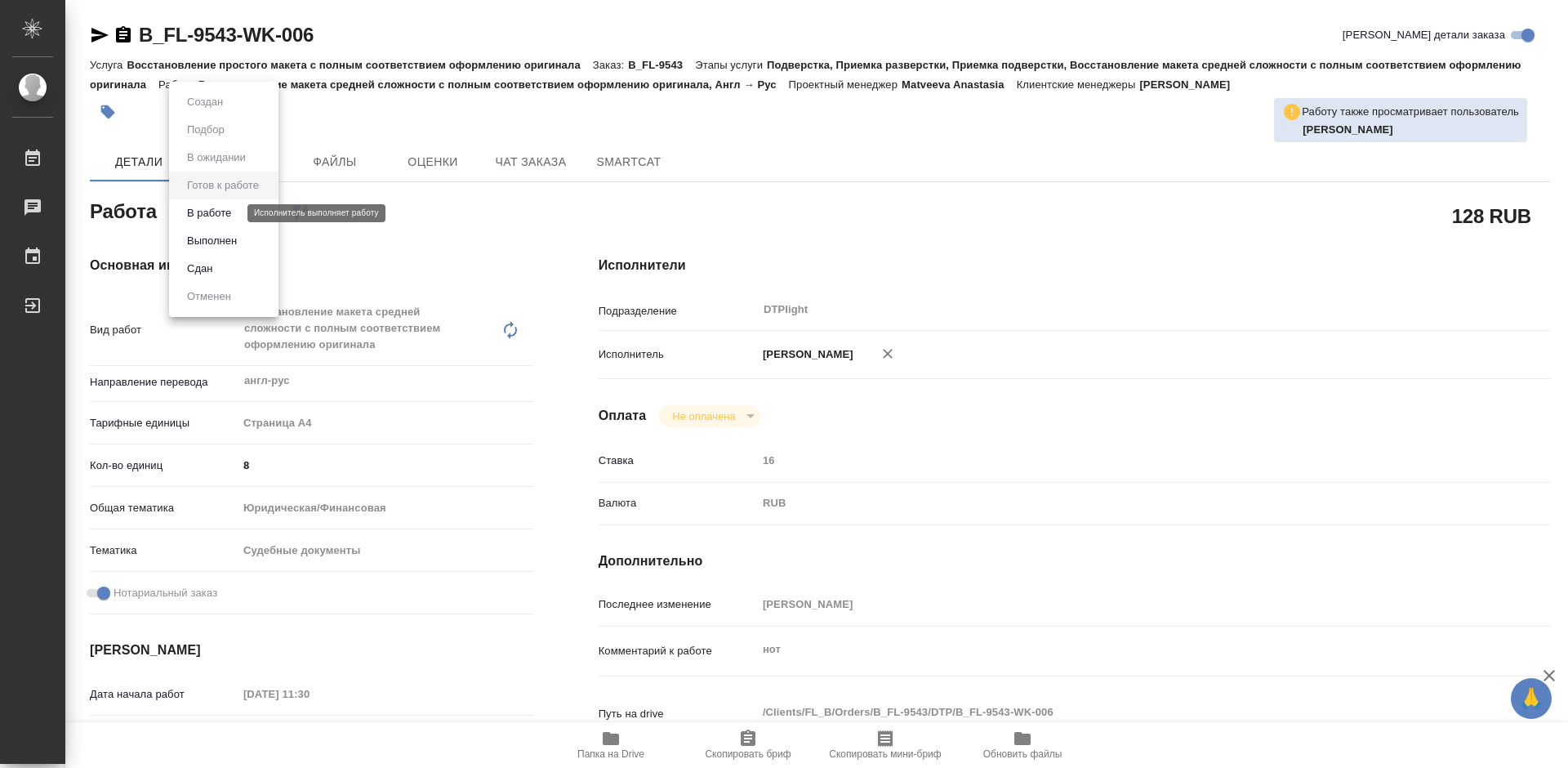
click at [223, 219] on button "В работе" at bounding box center [208, 213] width 54 height 18
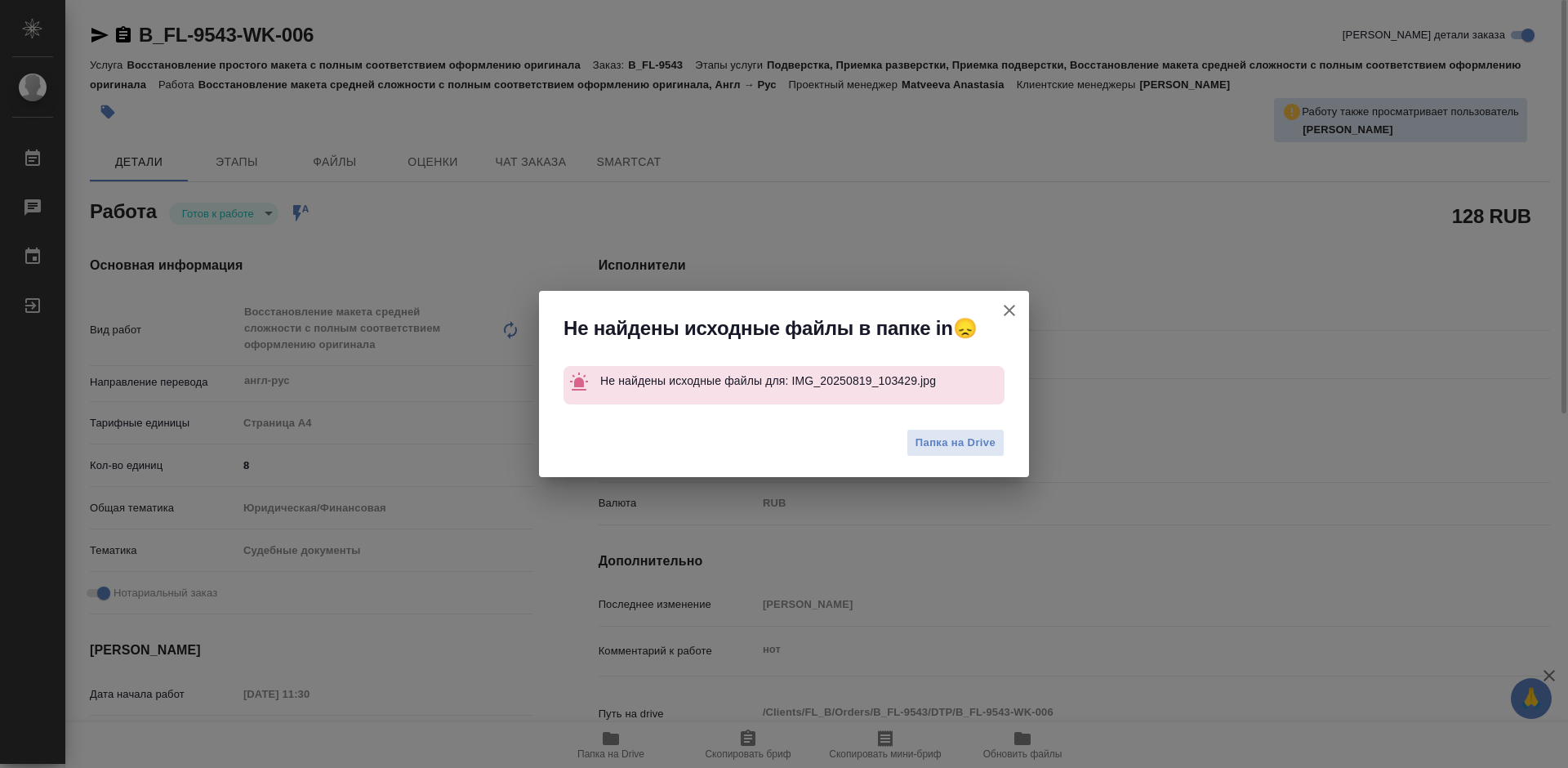
type textarea "x"
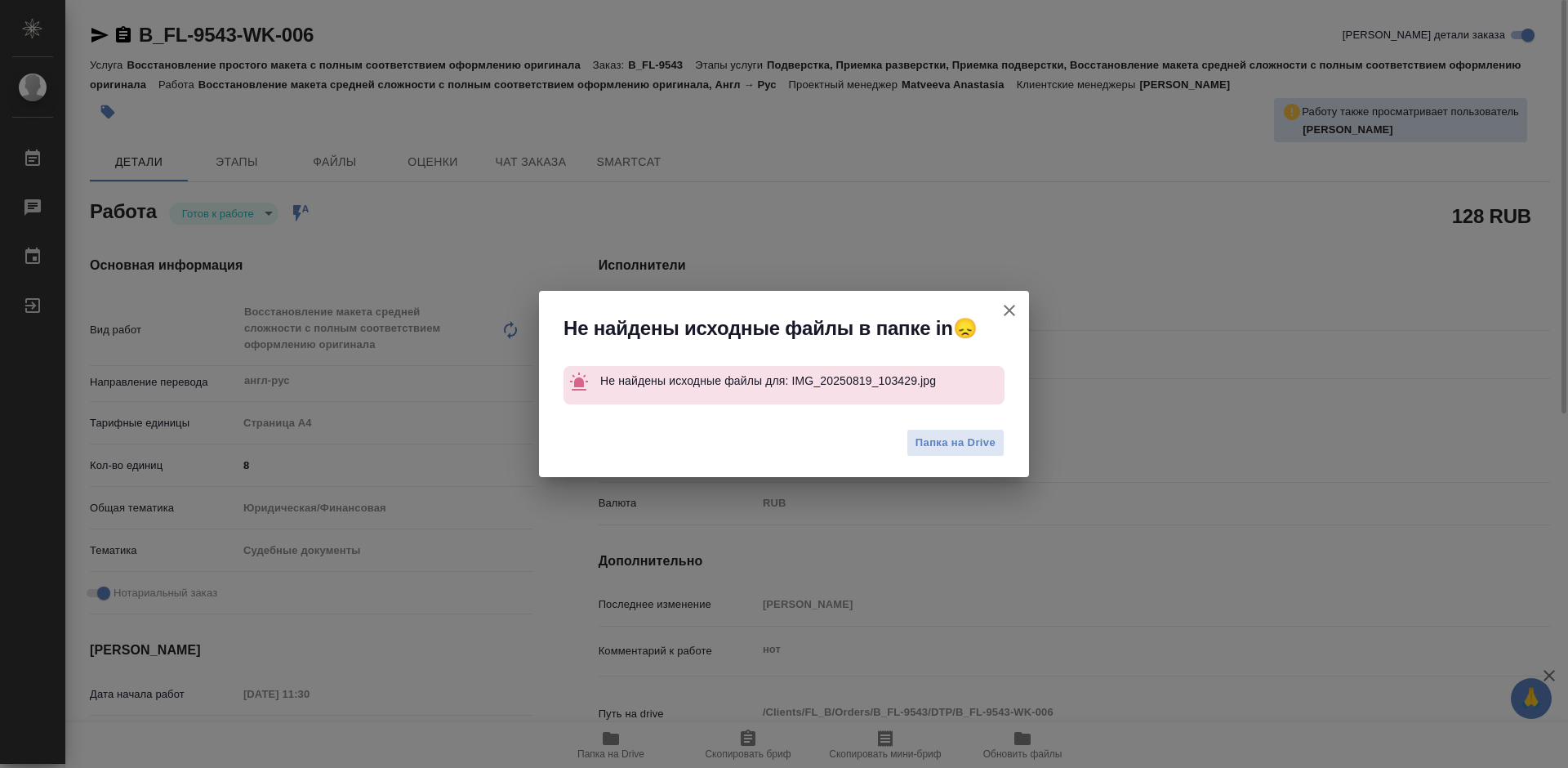
type textarea "x"
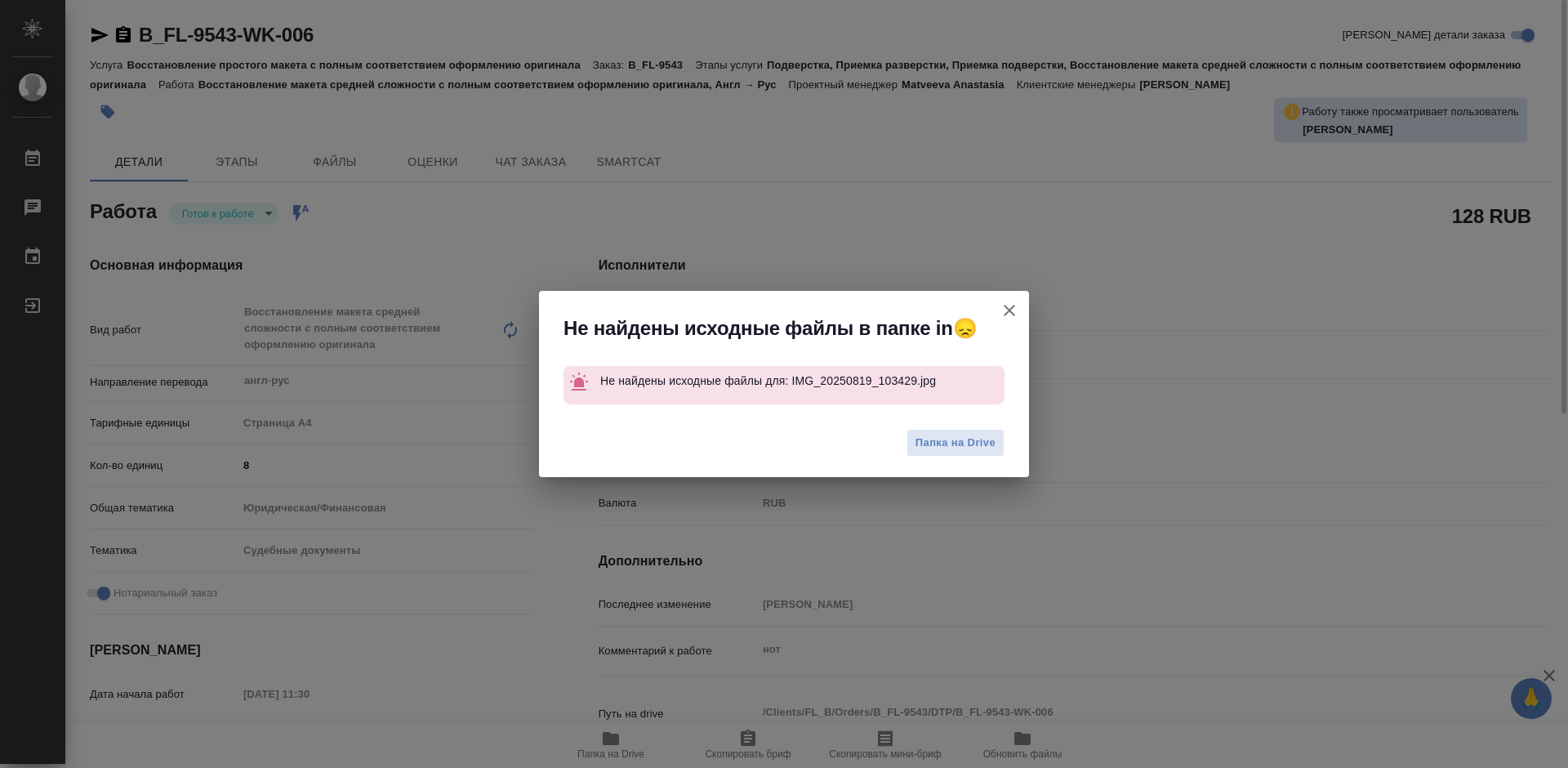
type textarea "x"
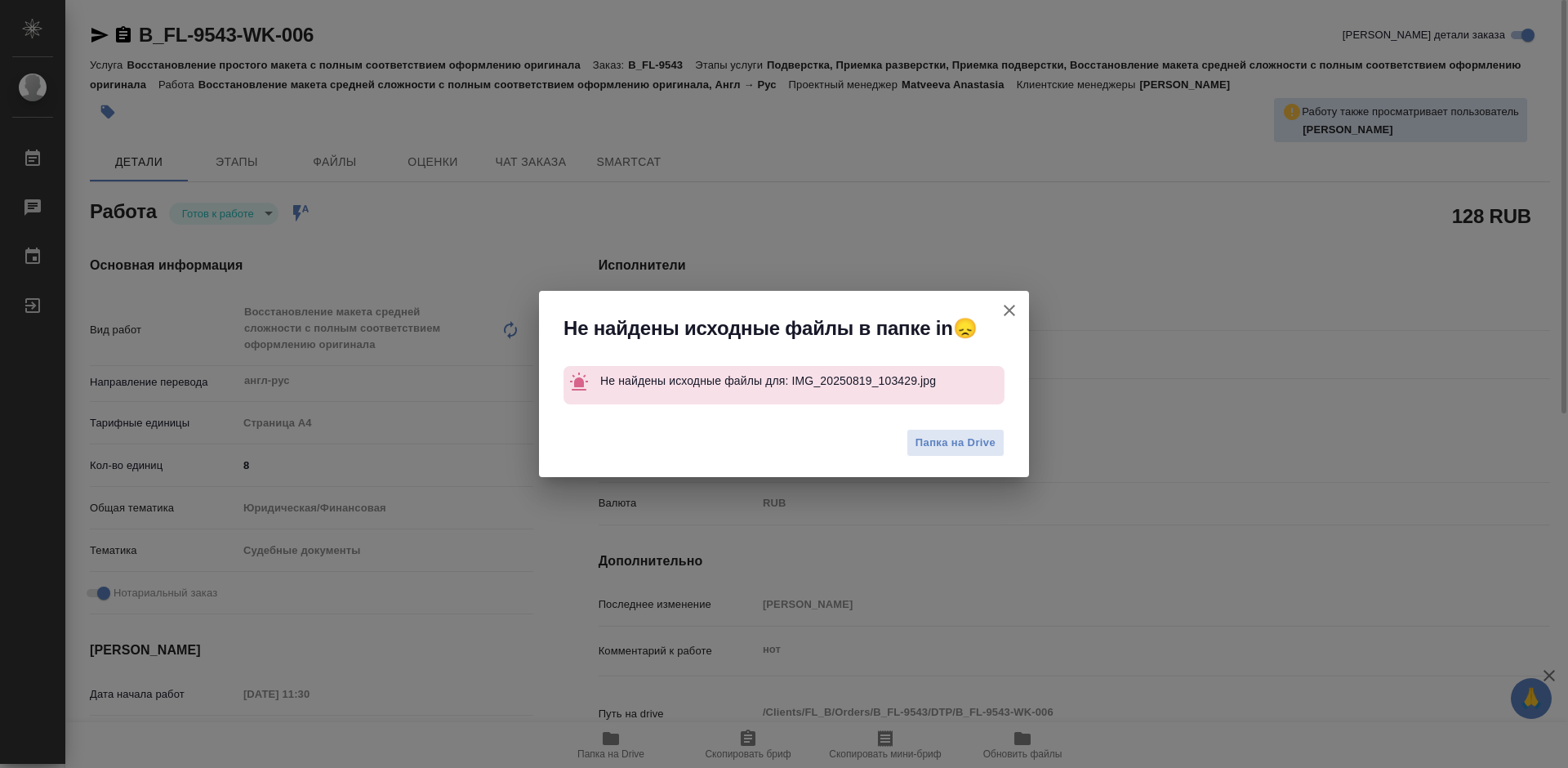
click at [1019, 306] on button "[PERSON_NAME] детали заказа" at bounding box center [1008, 310] width 39 height 39
type textarea "x"
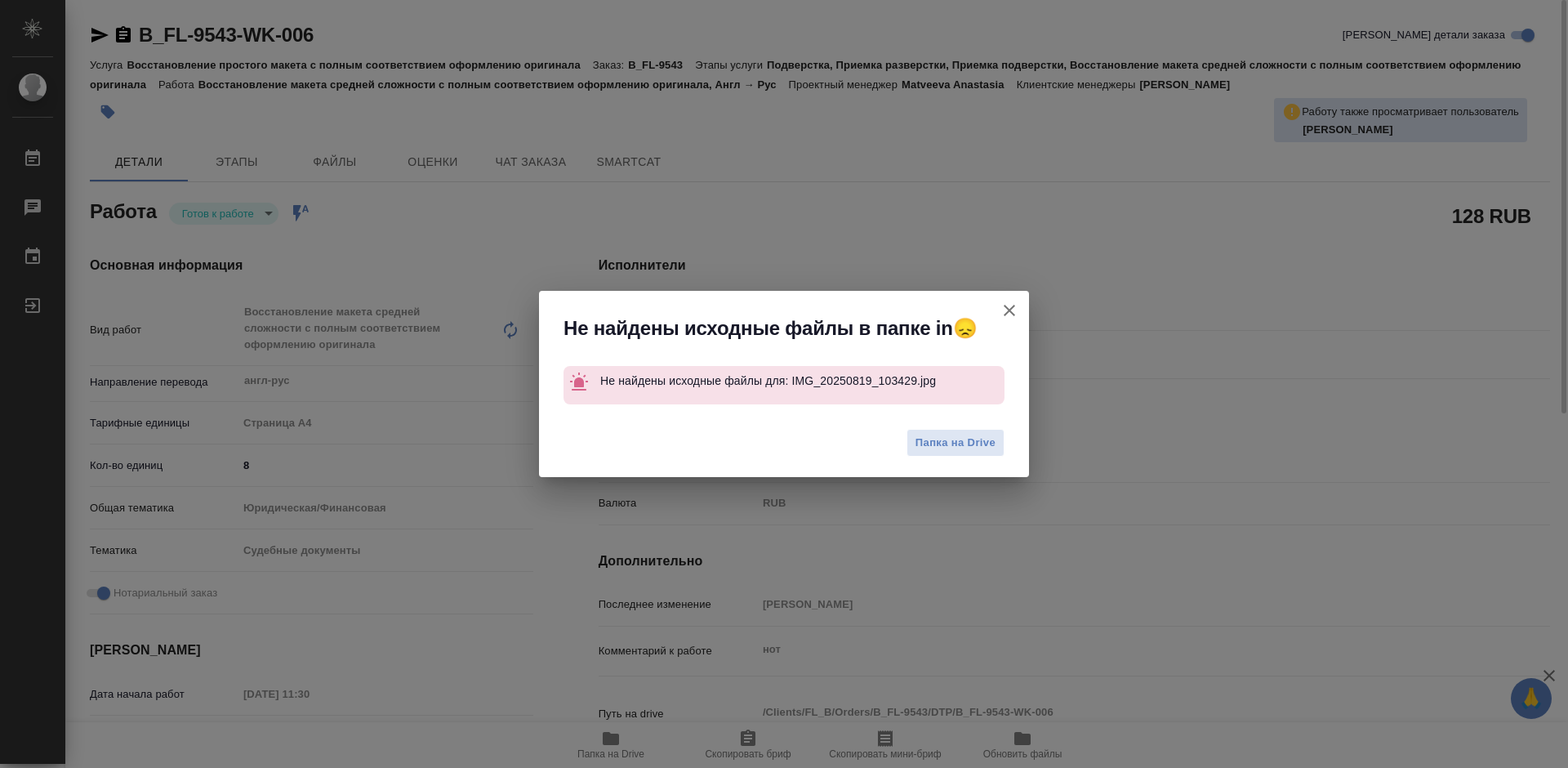
type textarea "x"
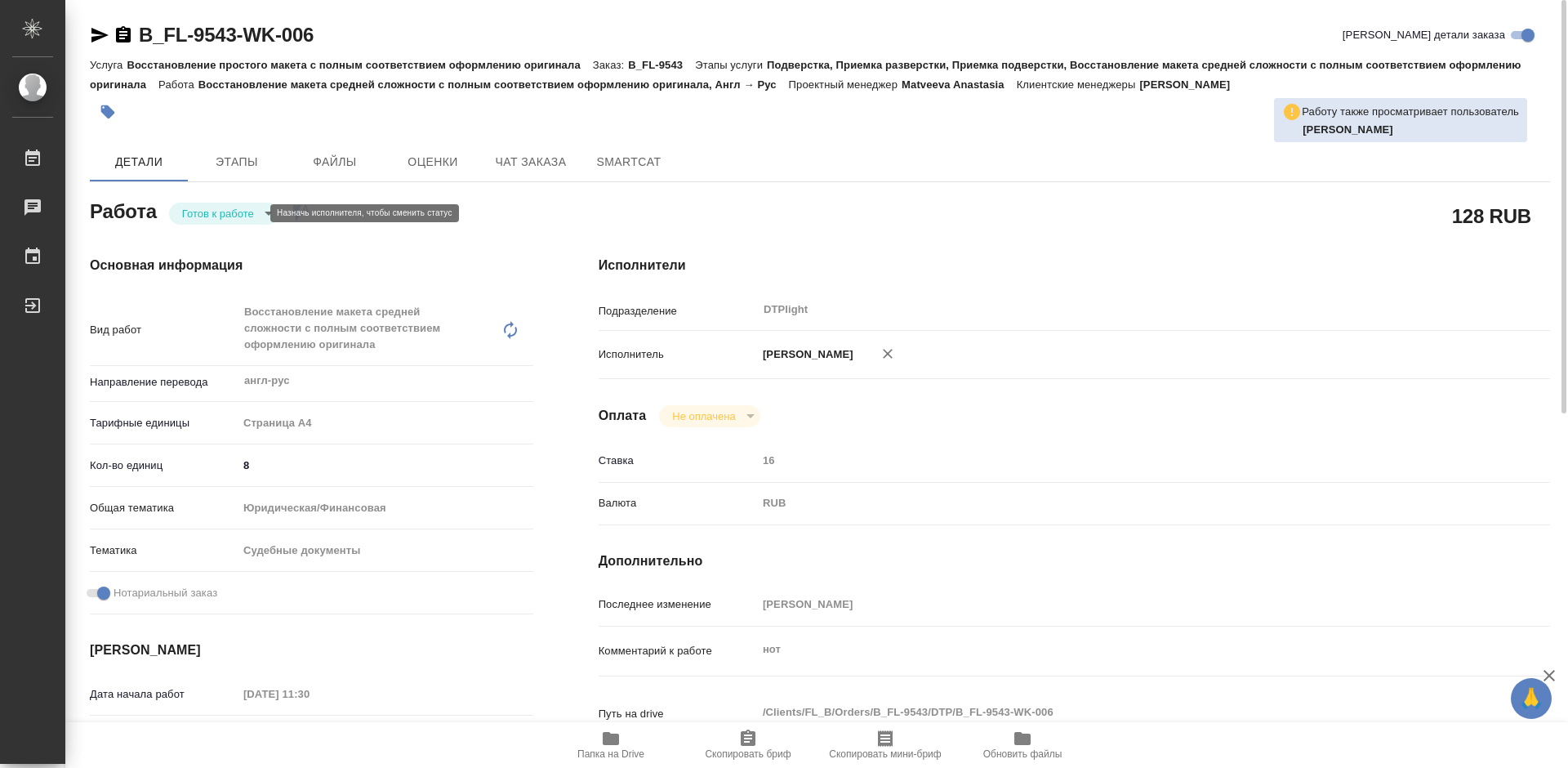
click at [240, 209] on body "🙏 .cls-1 fill:#fff; AWATERA Tretyakova Mariya Работы 0 Чаты График Выйти B_FL-9…" at bounding box center [784, 384] width 1568 height 768
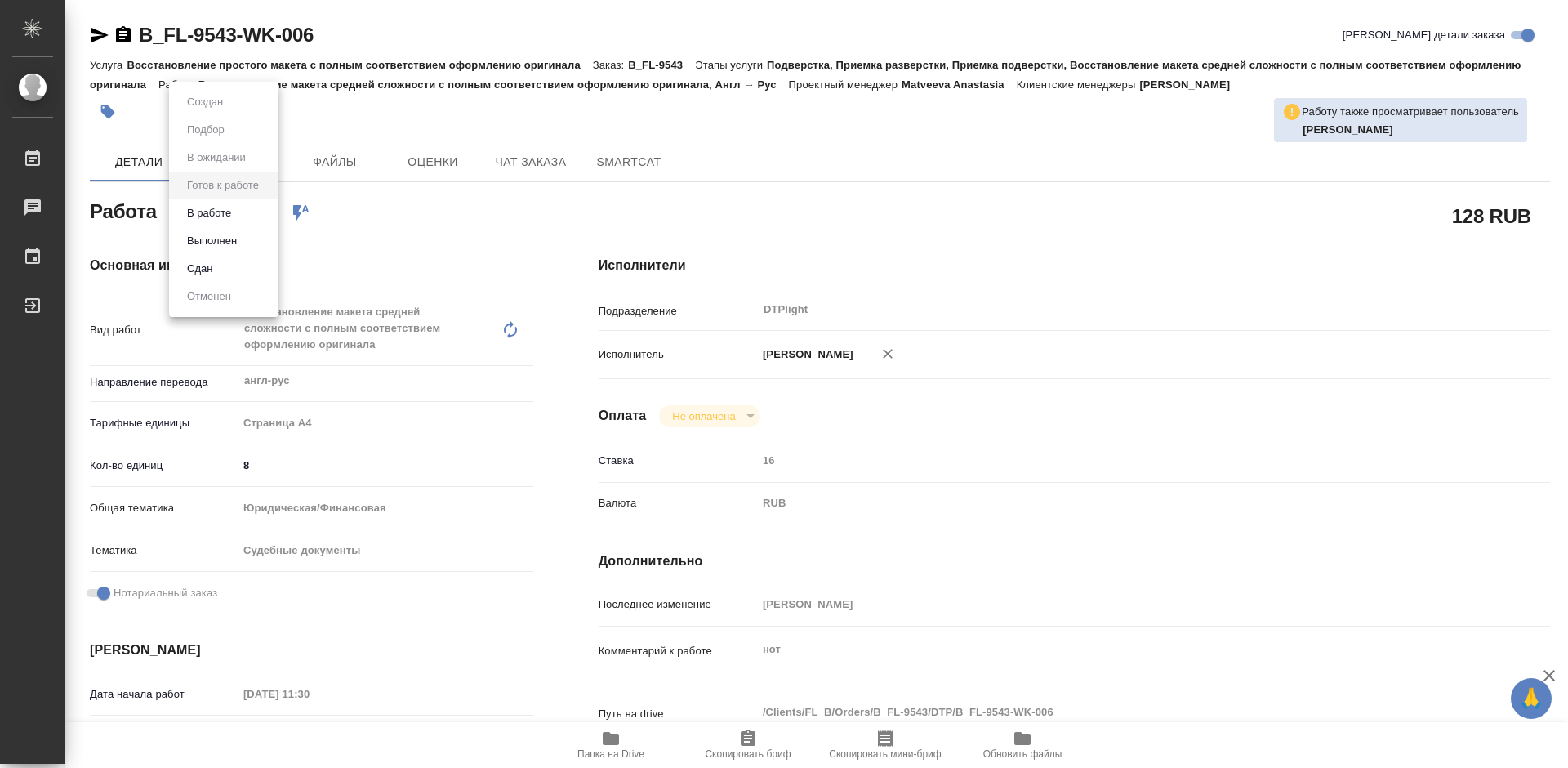
click at [247, 213] on li "В работе" at bounding box center [224, 212] width 110 height 27
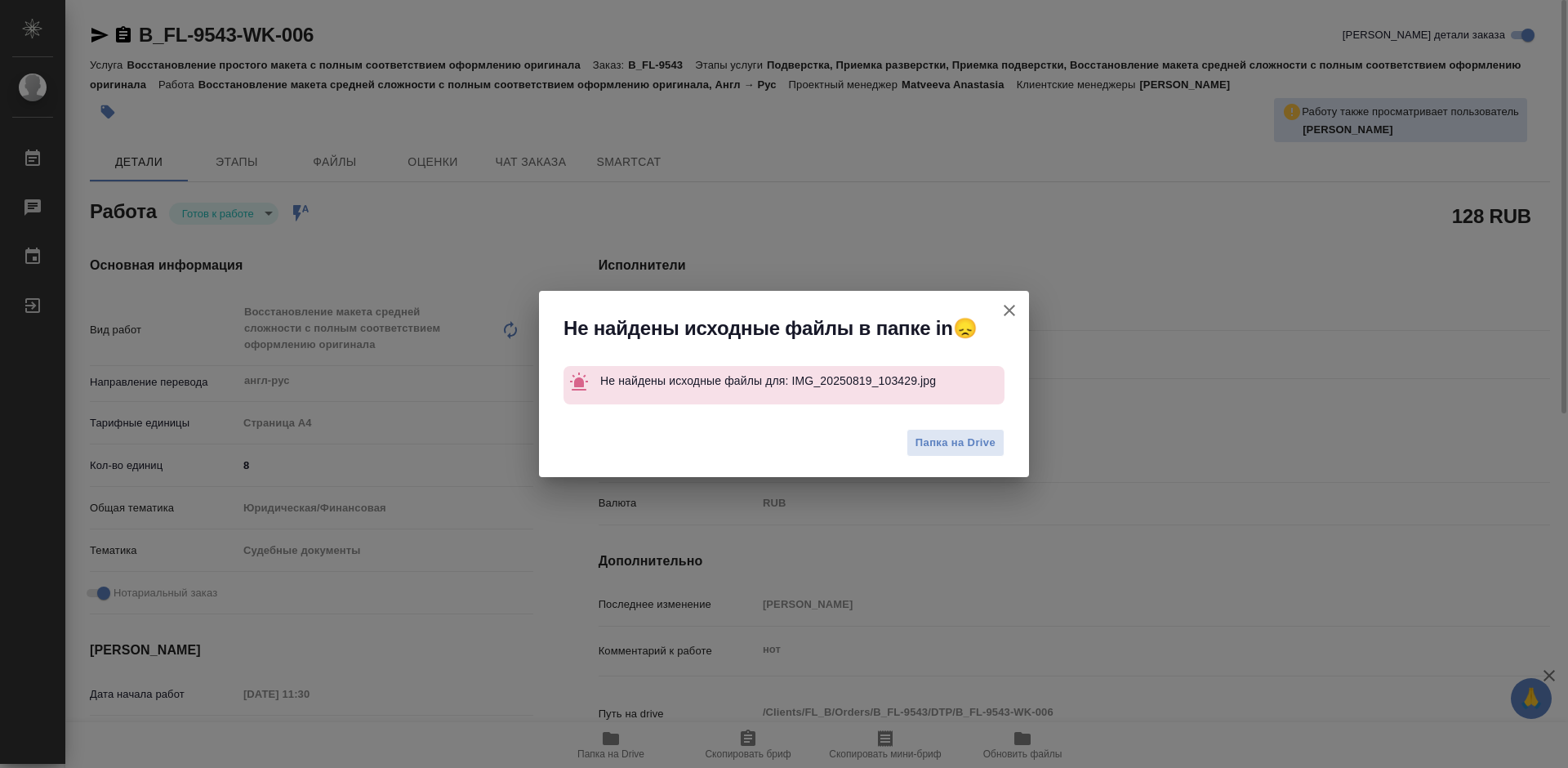
type textarea "x"
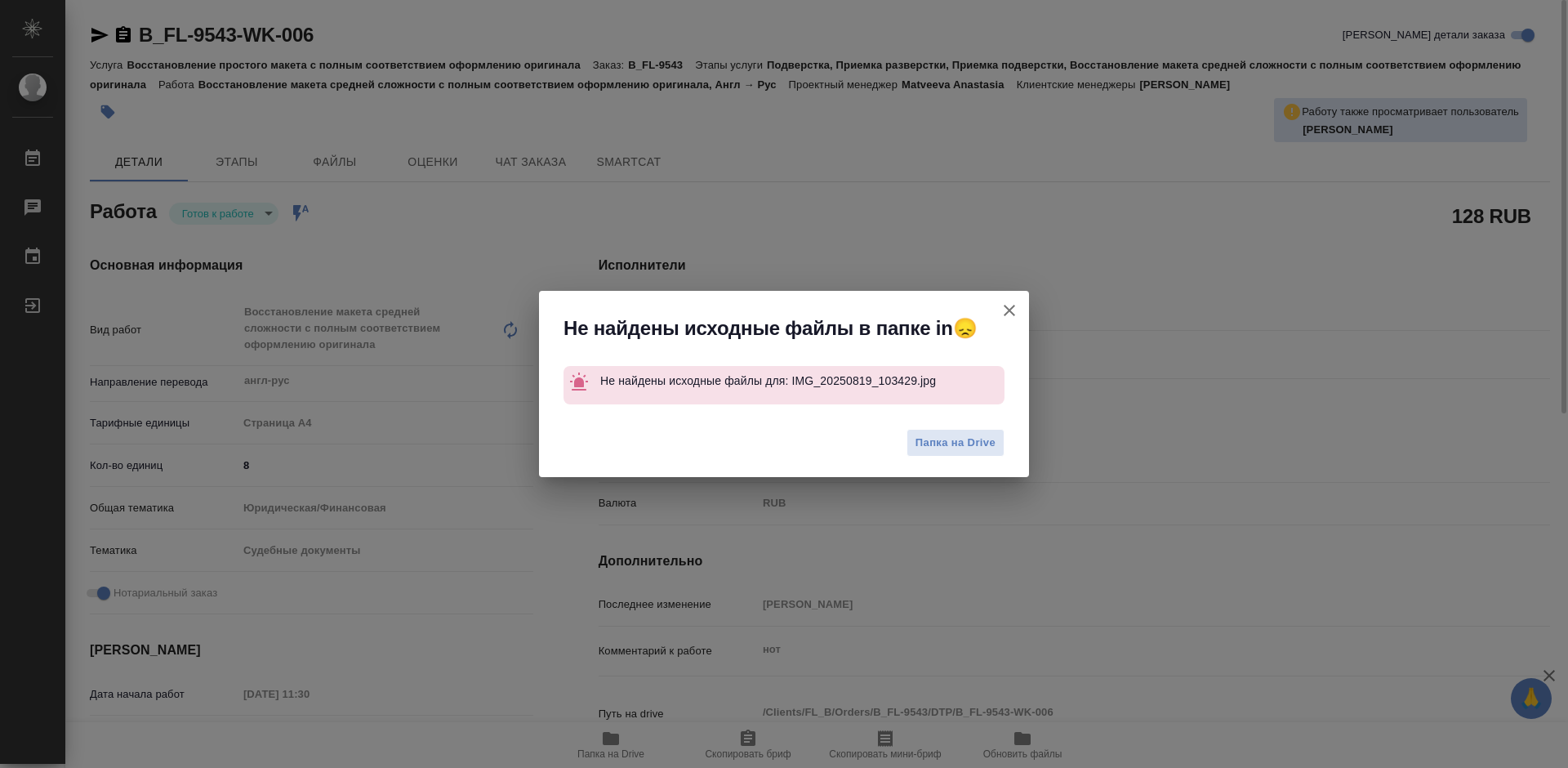
type textarea "x"
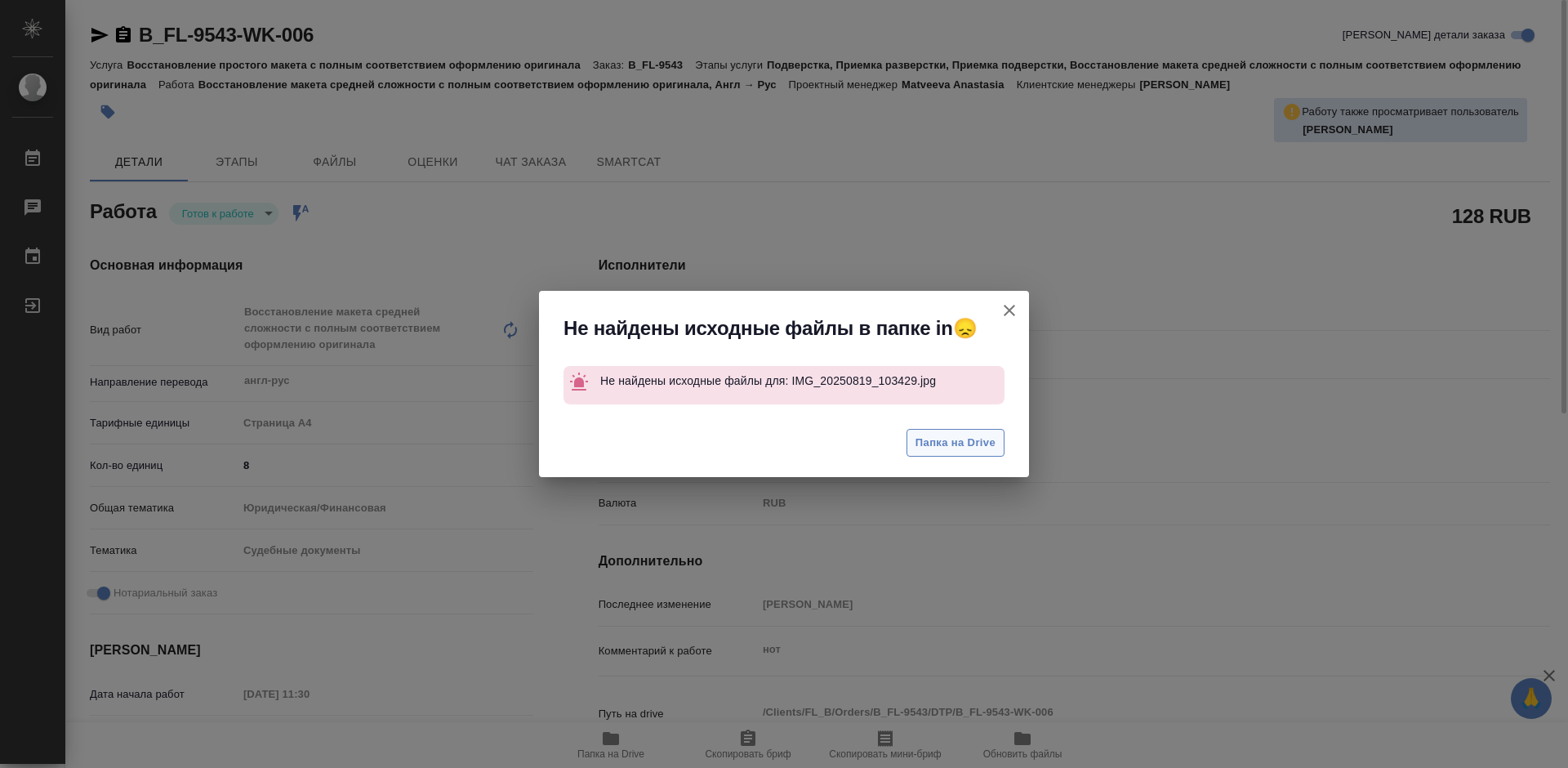
click at [955, 441] on span "Папка на Drive" at bounding box center [955, 443] width 80 height 19
type textarea "x"
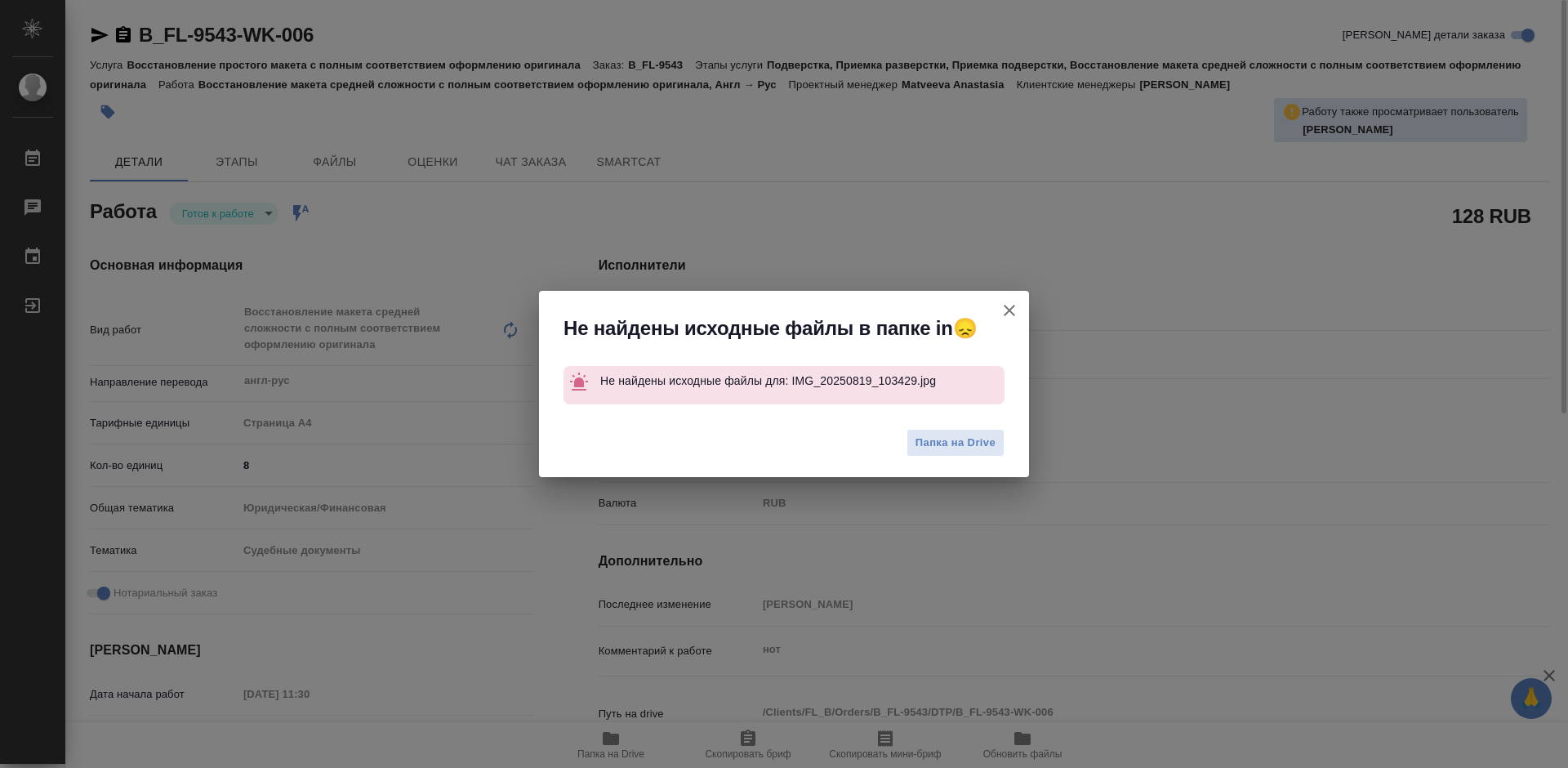
type textarea "x"
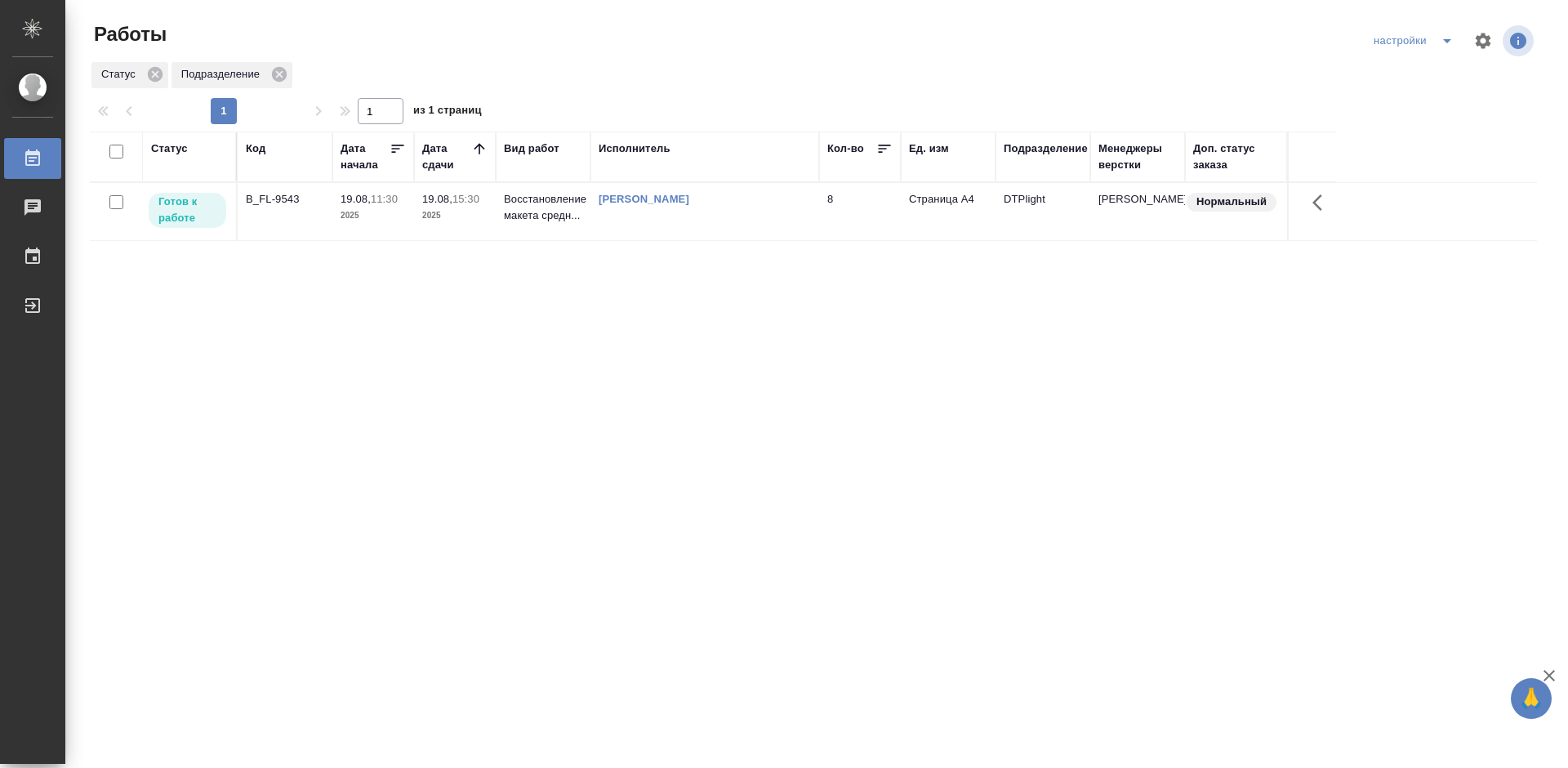
click at [267, 194] on div "B_FL-9543" at bounding box center [285, 199] width 79 height 16
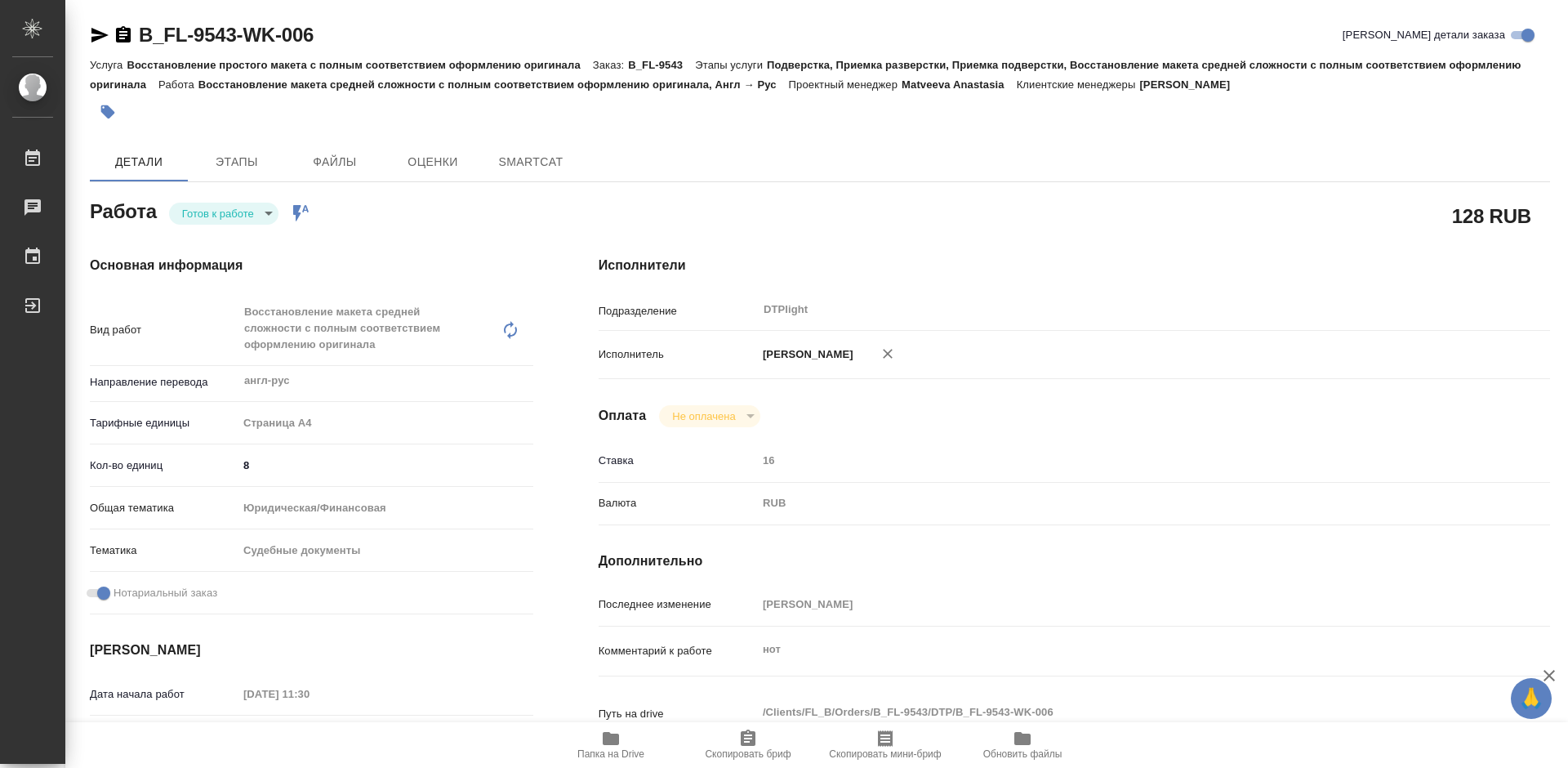
type textarea "x"
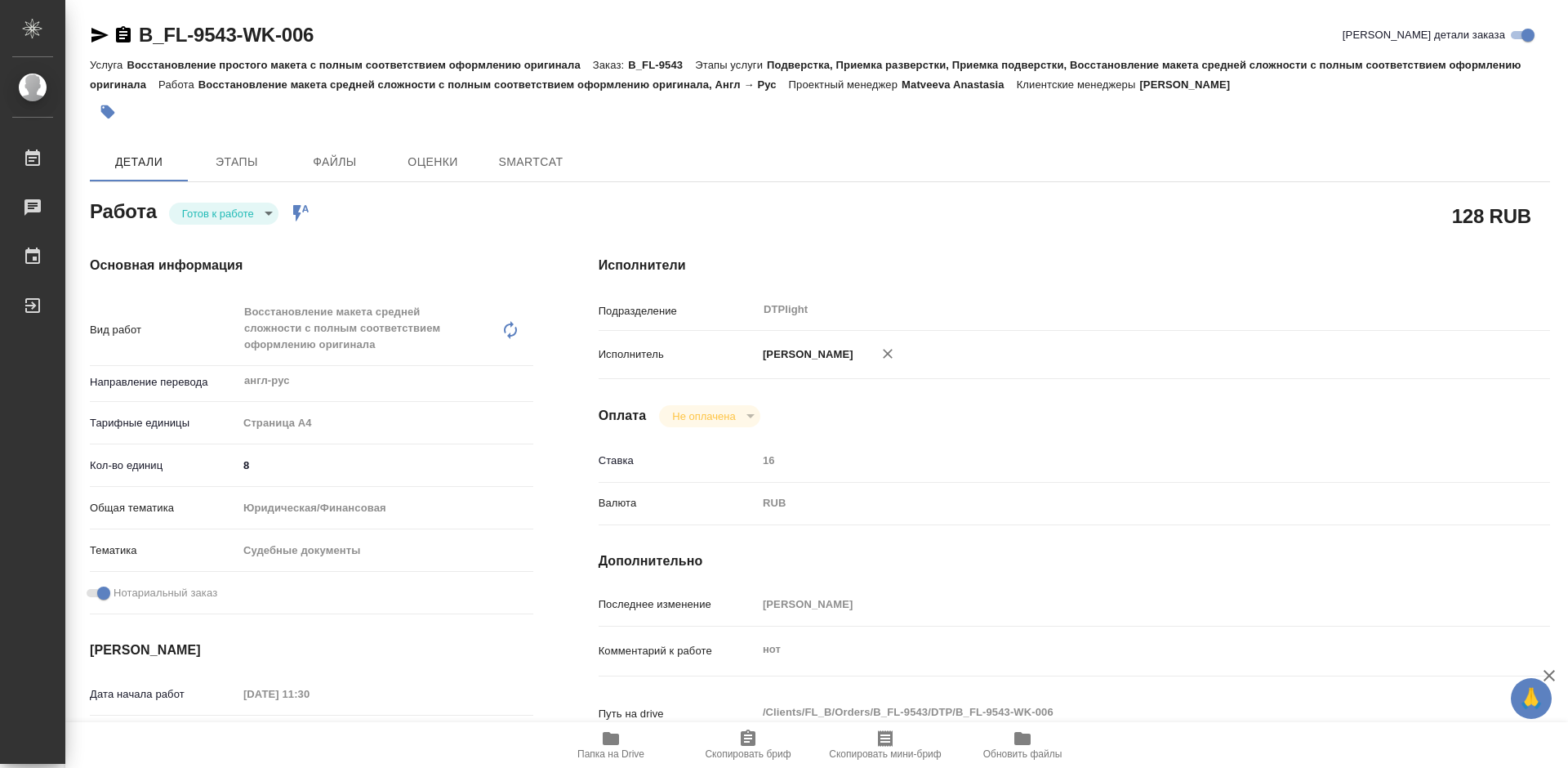
type textarea "x"
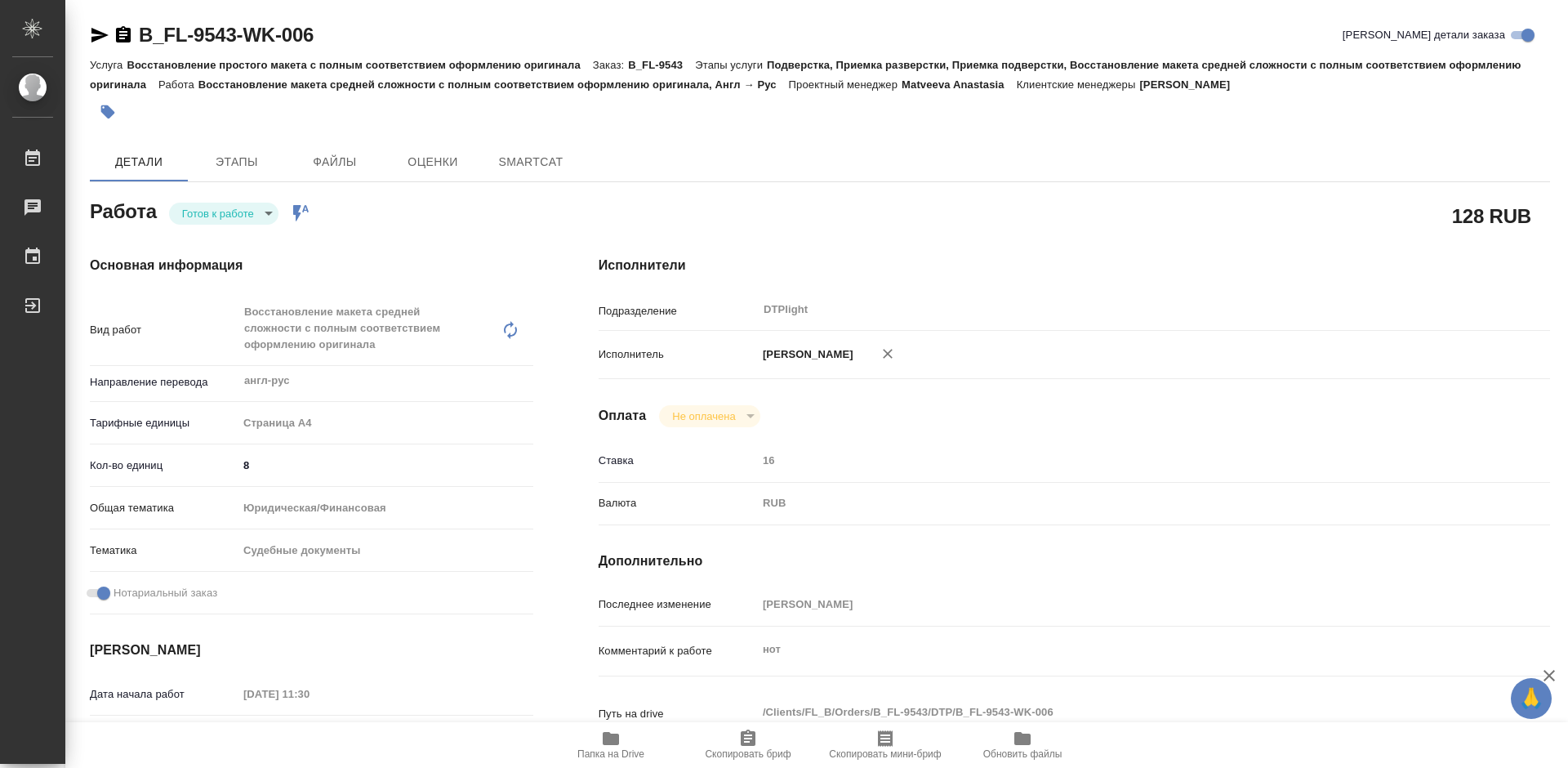
type textarea "x"
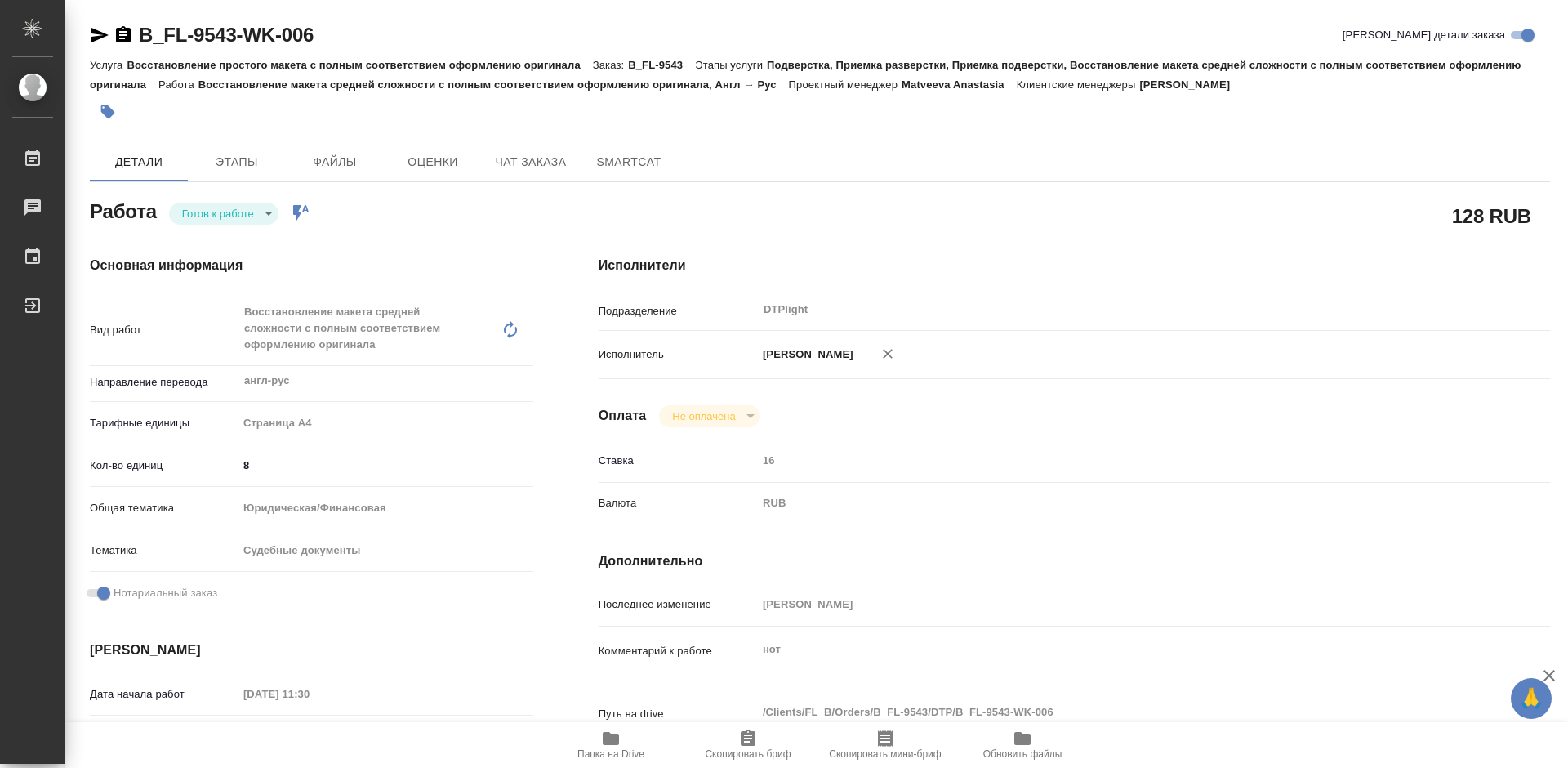
click at [232, 218] on body "🙏 .cls-1 fill:#fff; AWATERA Tretyakova Mariya Работы Чаты График Выйти B_FL-954…" at bounding box center [784, 384] width 1568 height 768
click at [230, 218] on button "В работе" at bounding box center [208, 213] width 54 height 18
type textarea "x"
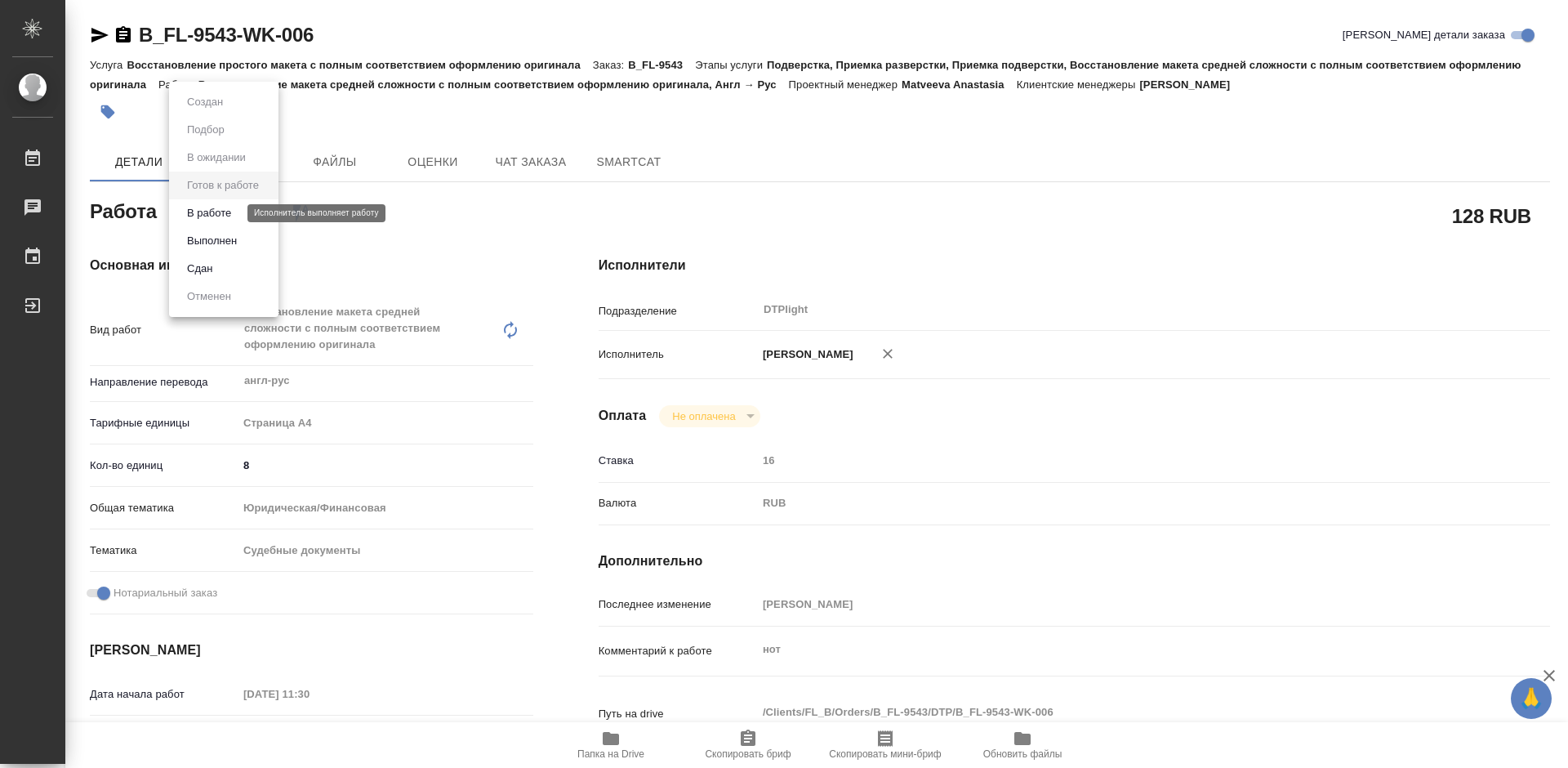
type textarea "x"
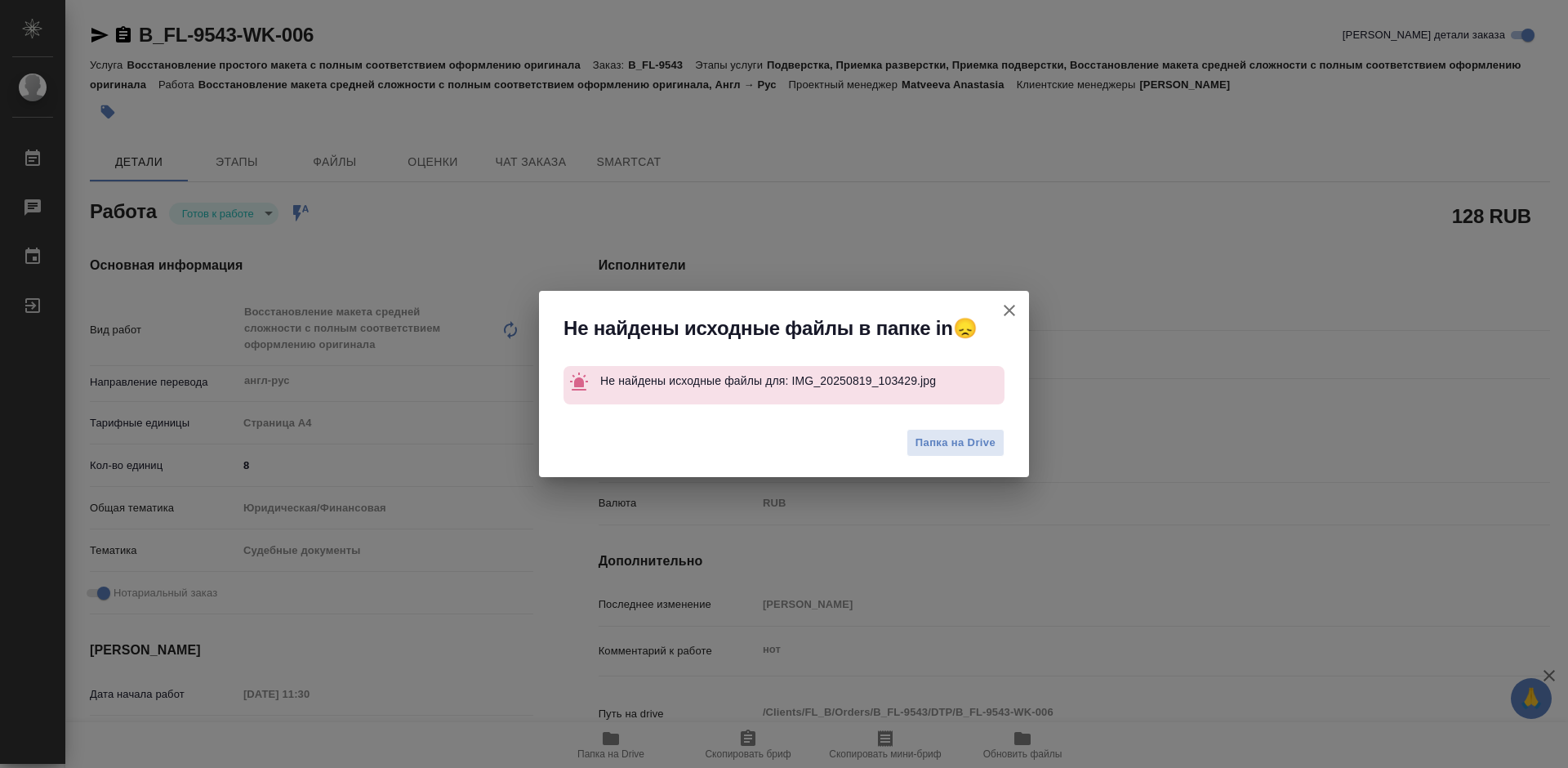
type textarea "x"
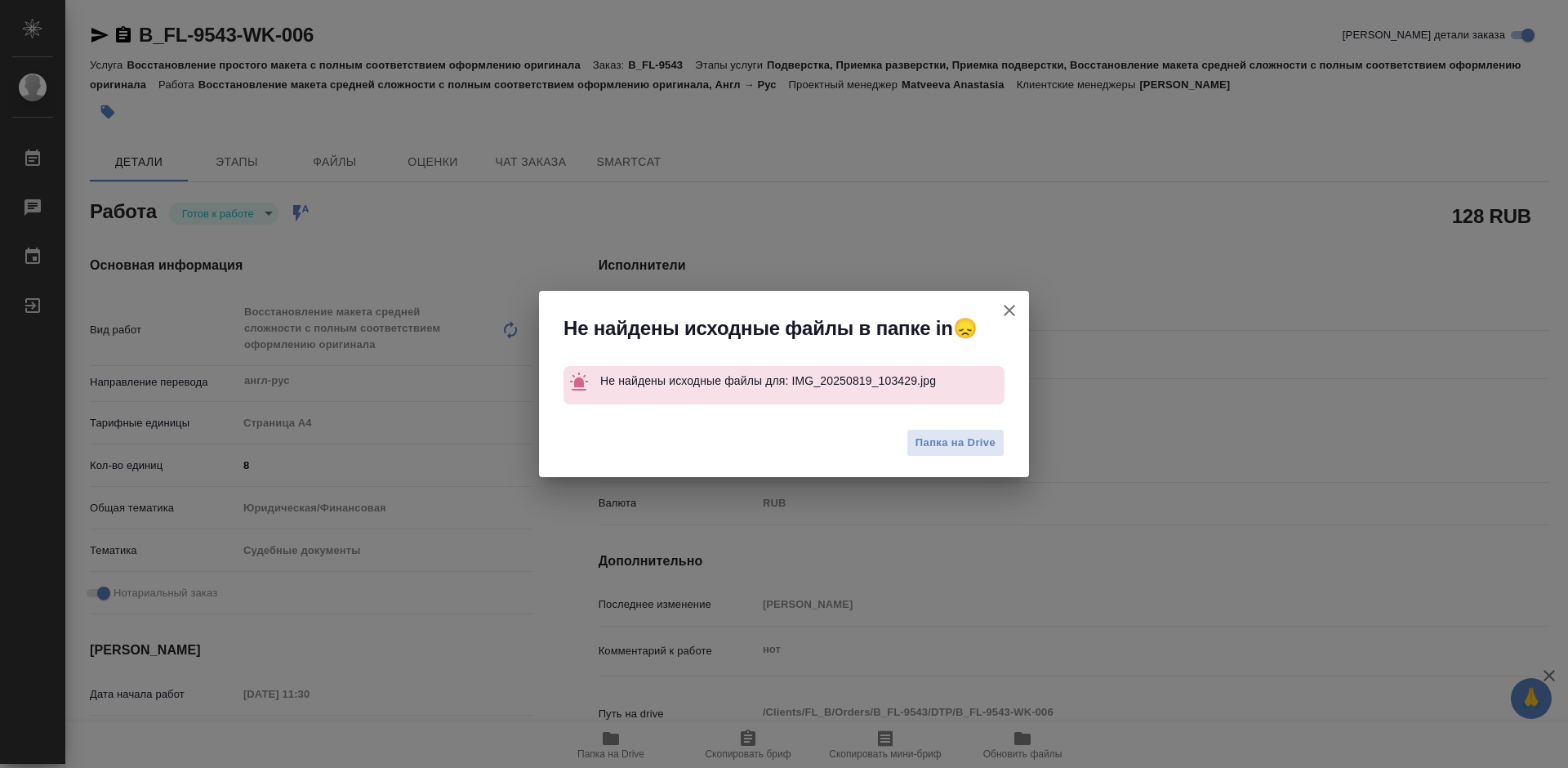
type textarea "x"
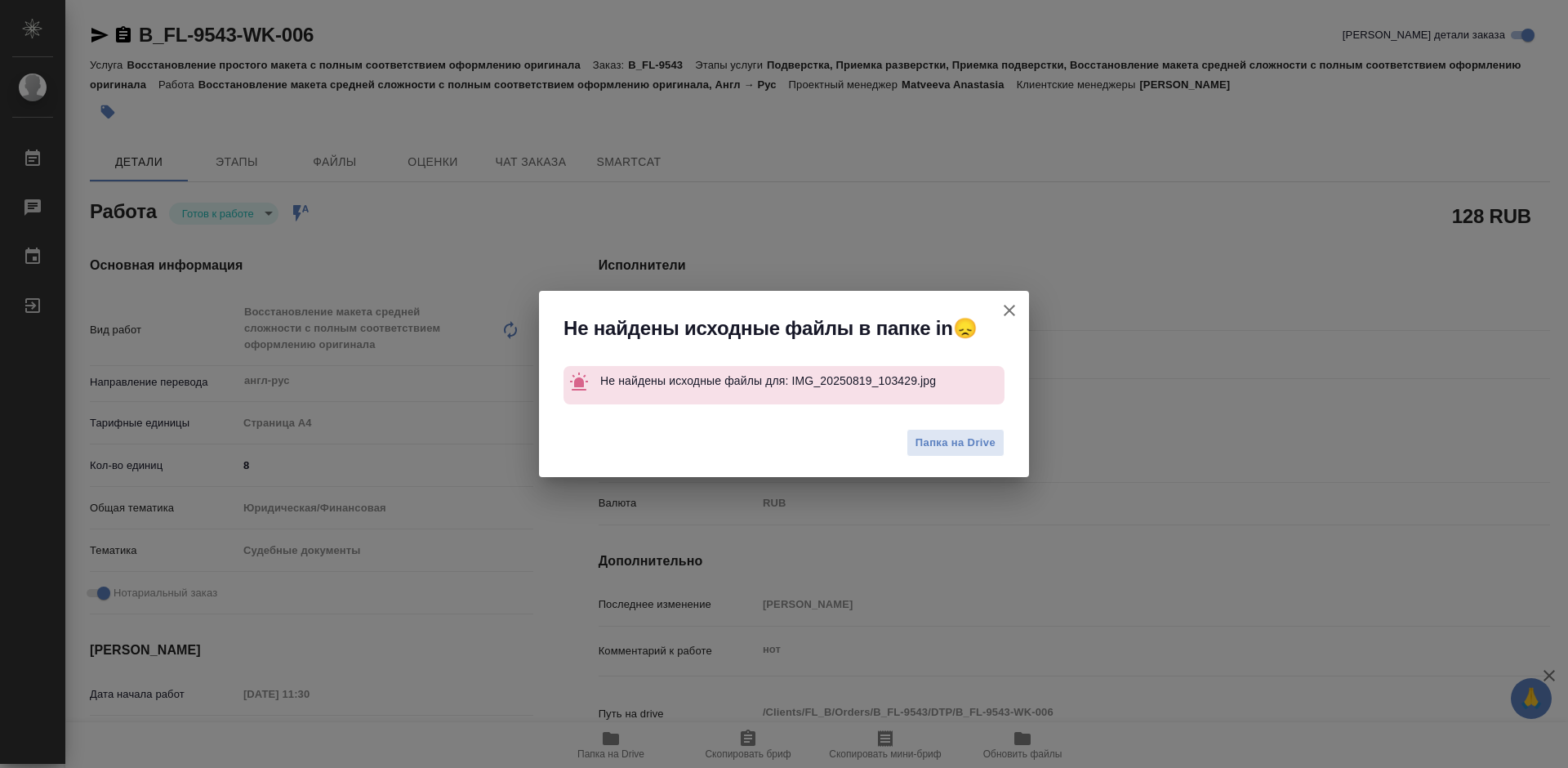
type textarea "x"
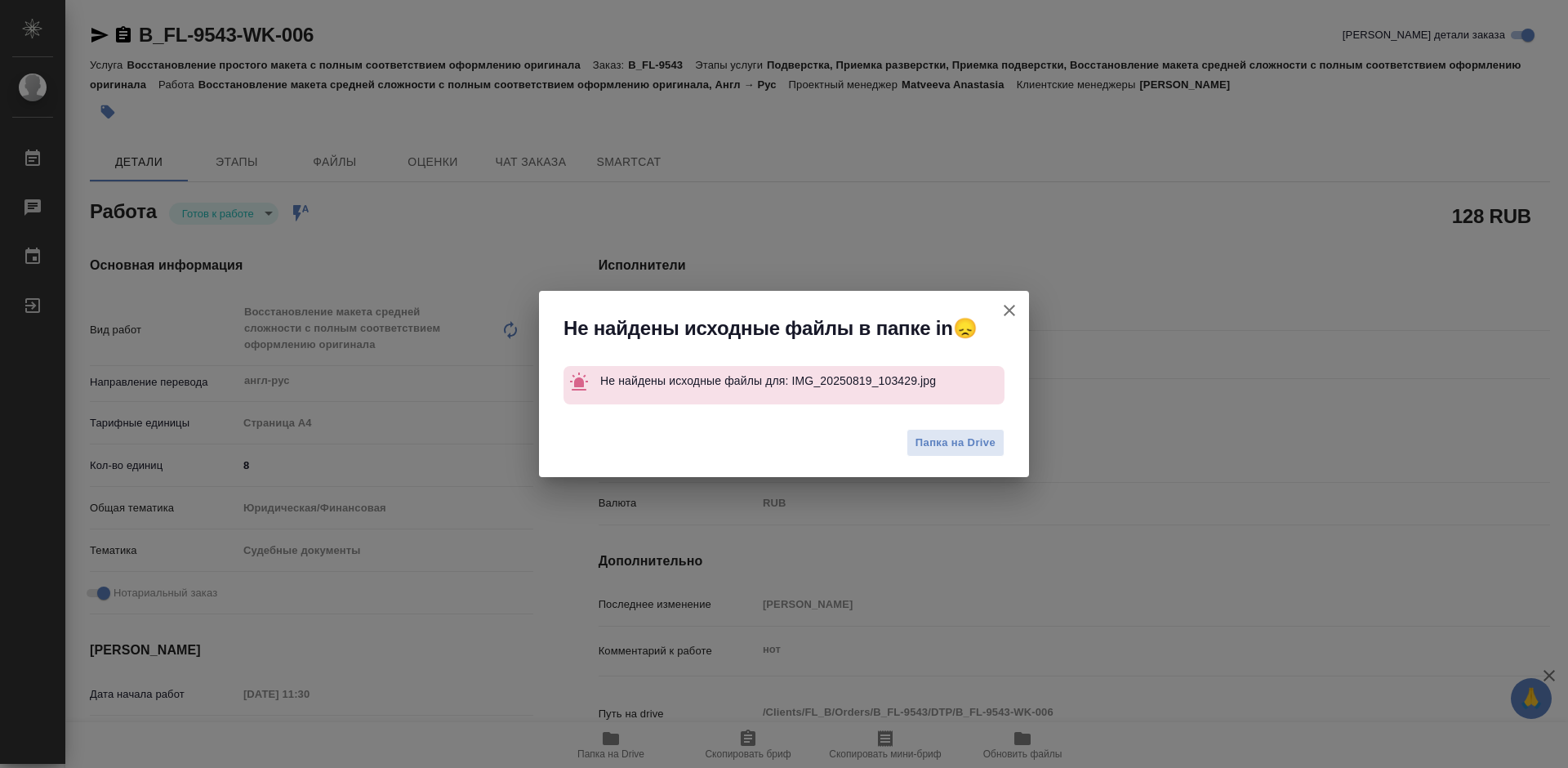
type textarea "x"
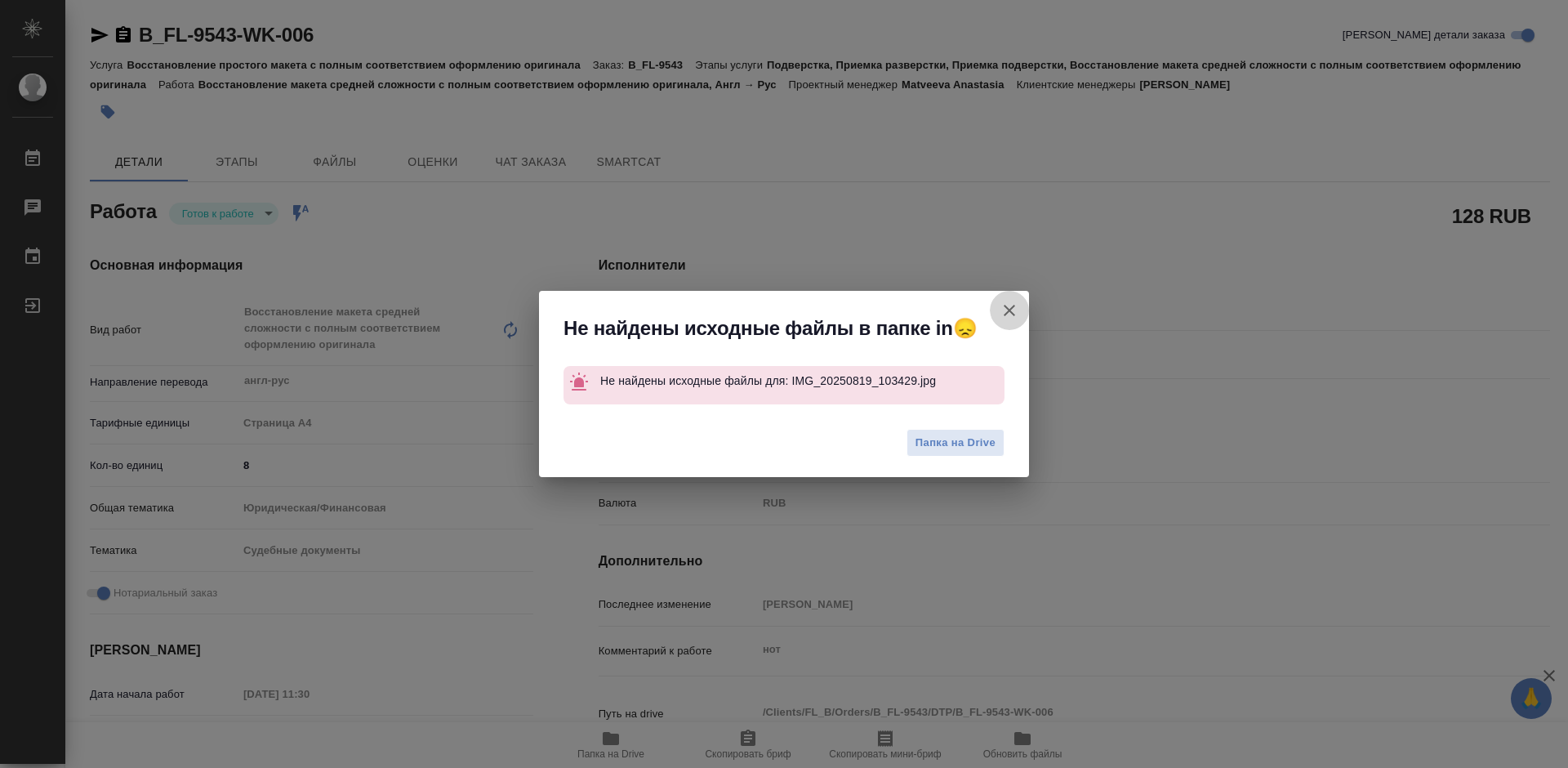
click at [1014, 307] on icon "button" at bounding box center [1009, 310] width 20 height 20
type textarea "x"
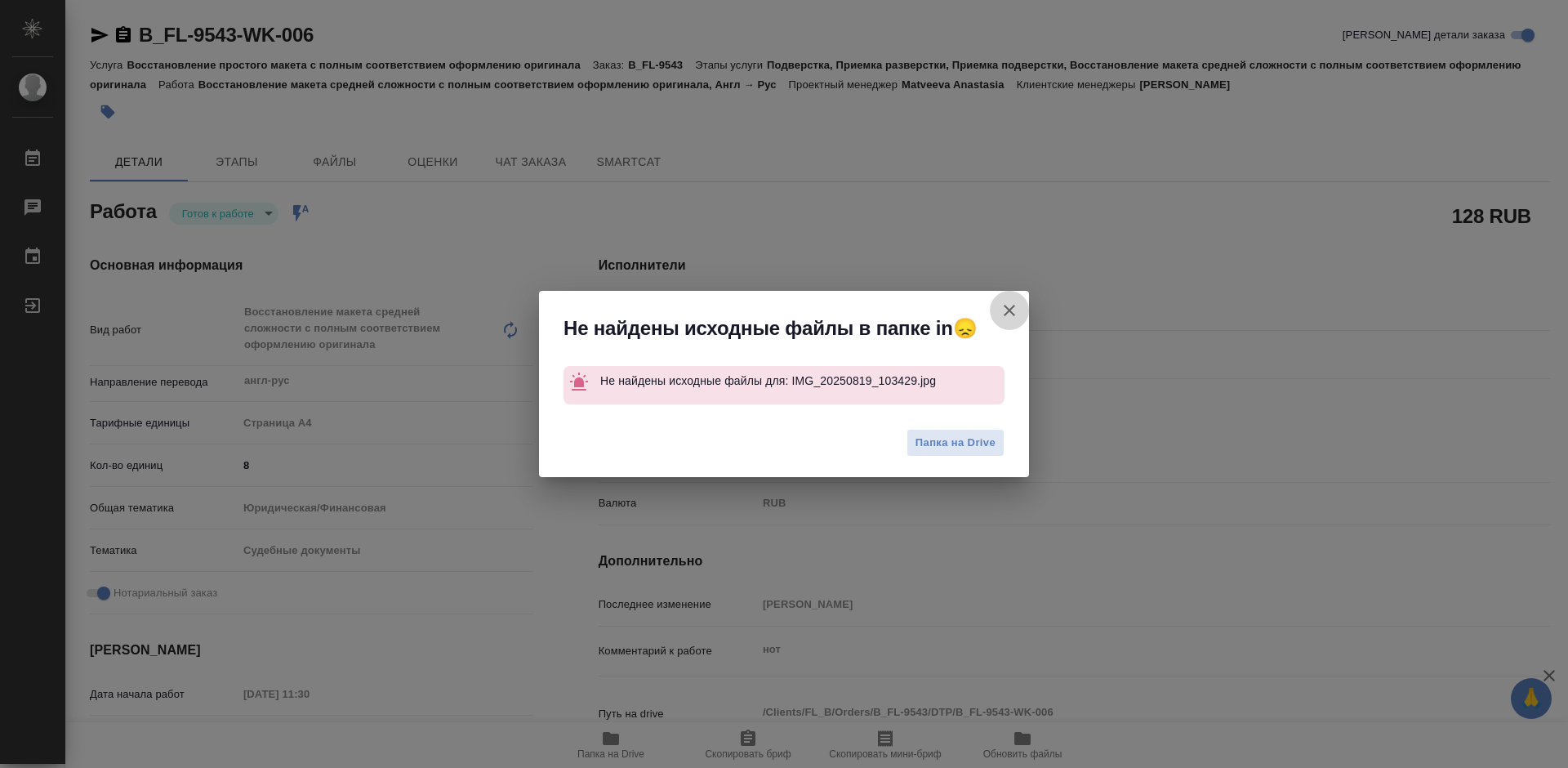
type textarea "x"
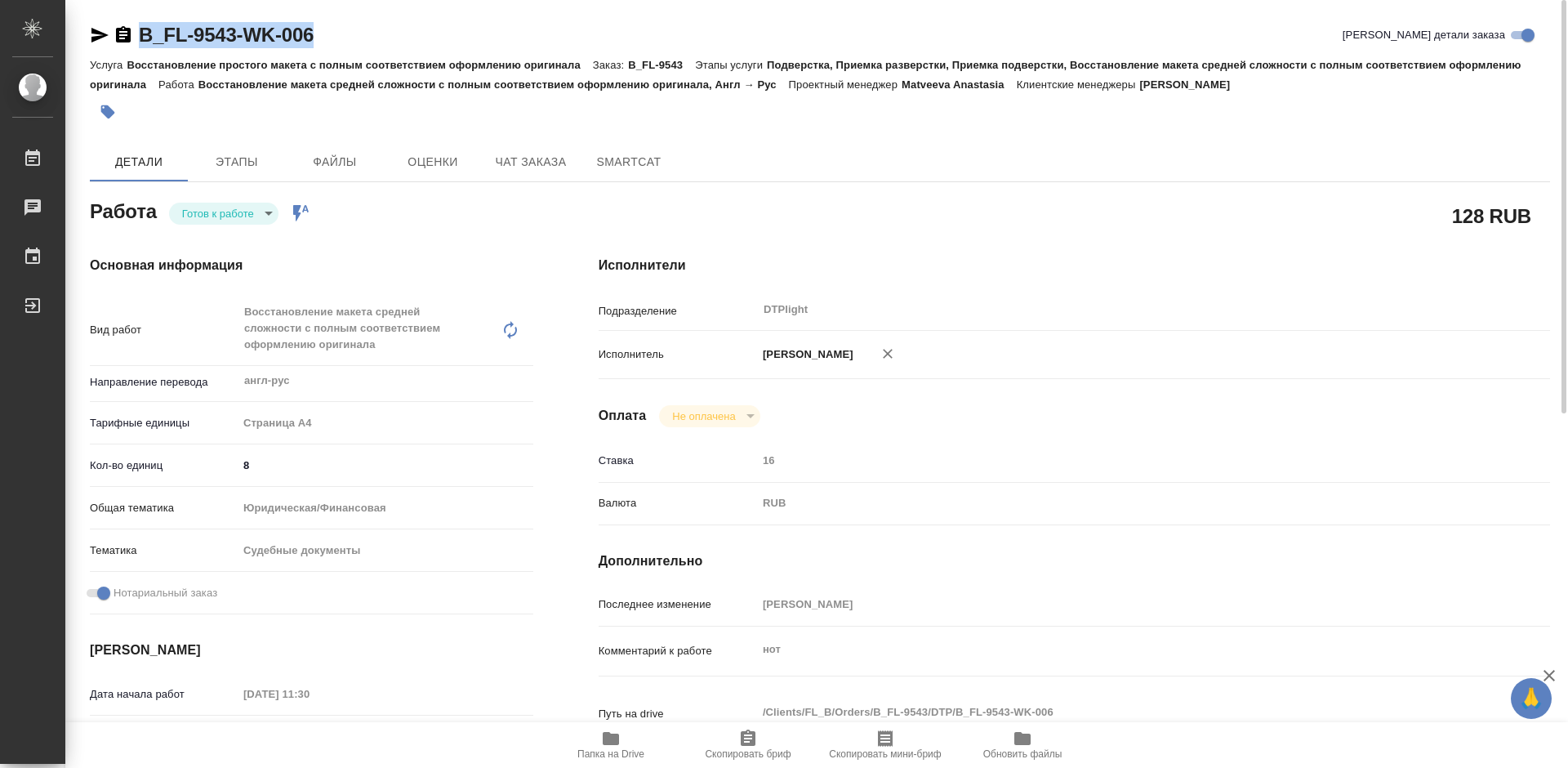
drag, startPoint x: 374, startPoint y: 39, endPoint x: 143, endPoint y: 39, distance: 231.0
click at [143, 39] on div "B_FL-9543-WK-006 Кратко детали заказа" at bounding box center [820, 35] width 1460 height 27
copy link "B_FL-9543-WK-006"
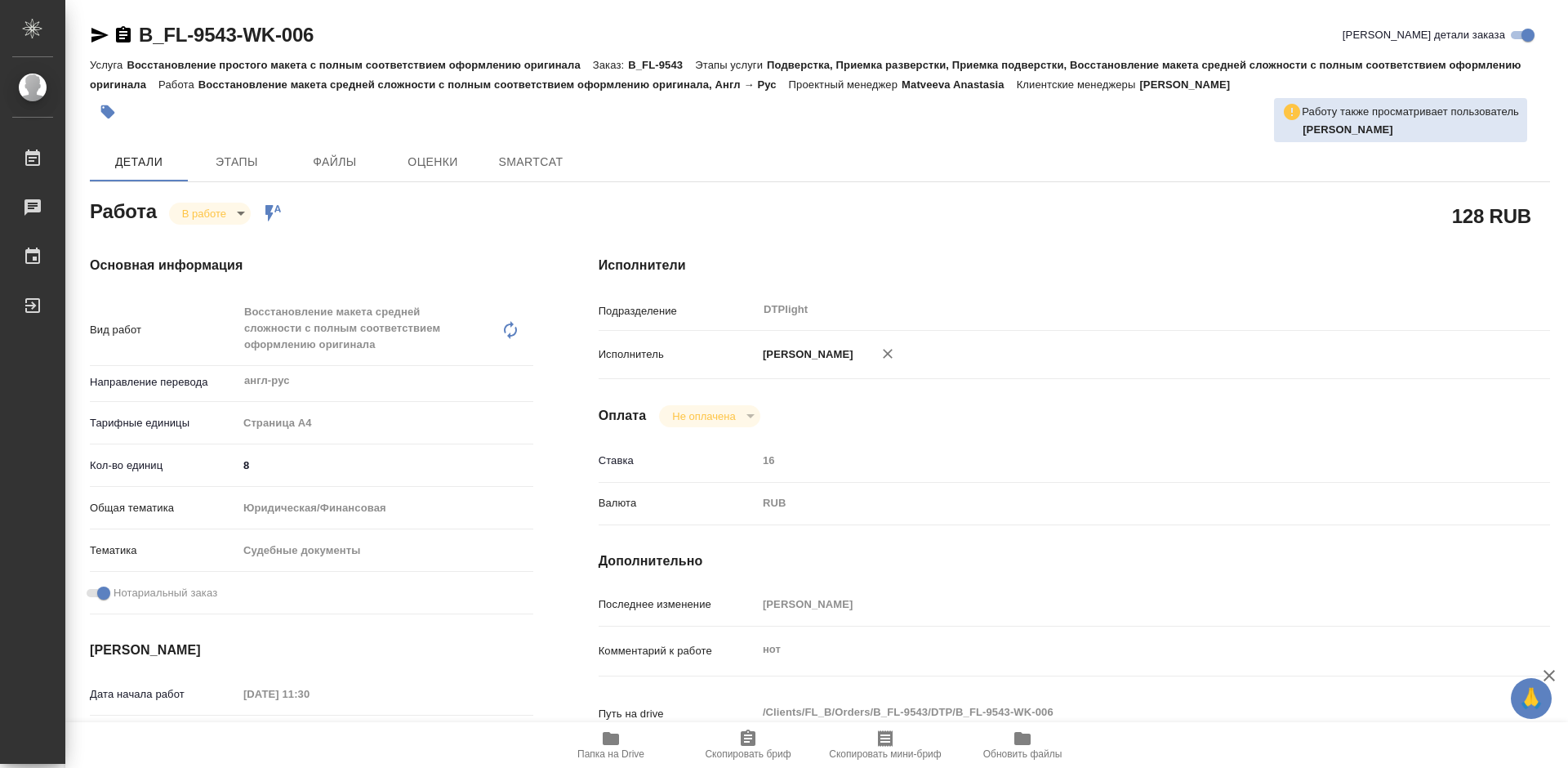
type textarea "x"
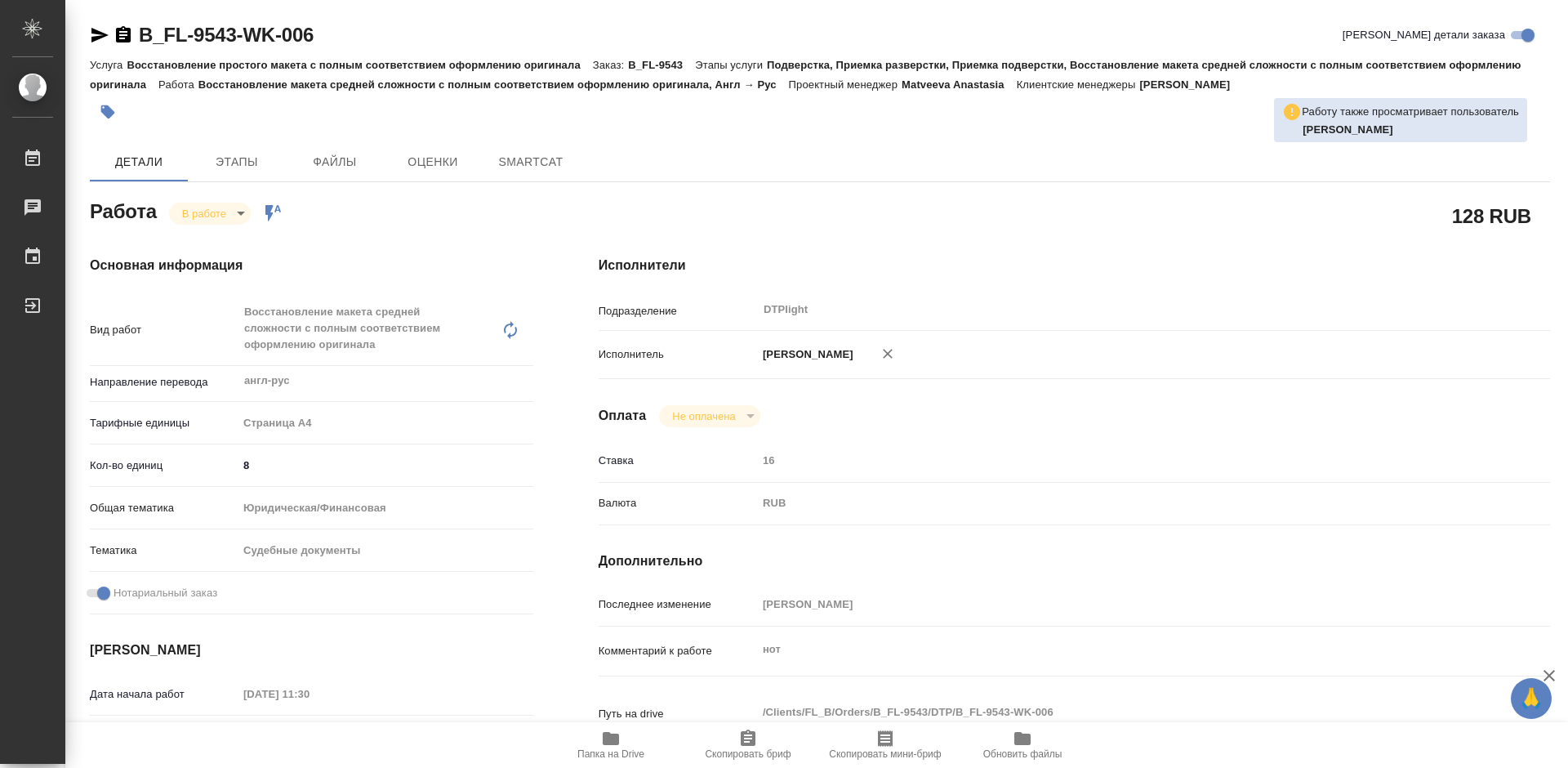
type textarea "x"
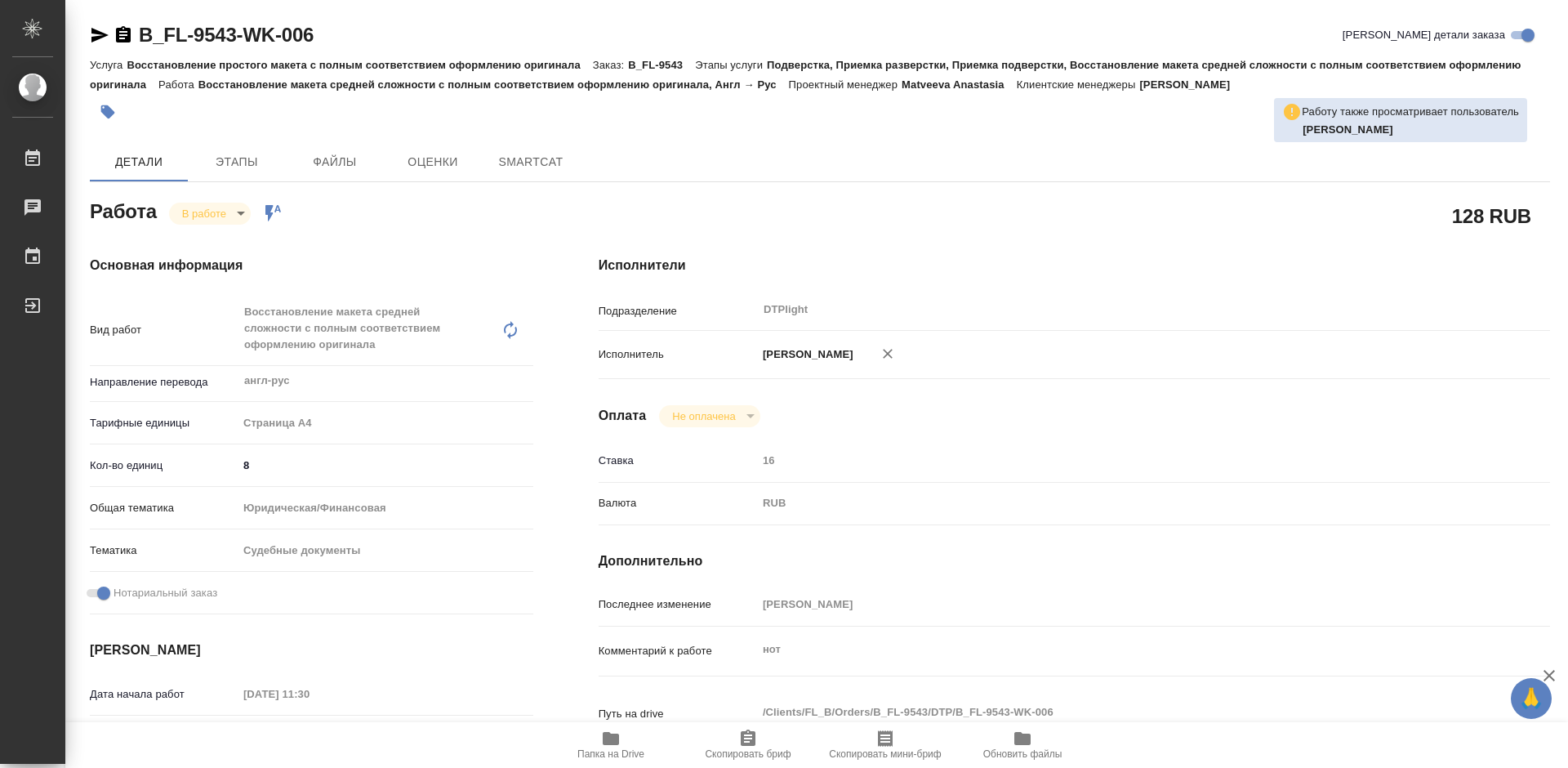
type textarea "x"
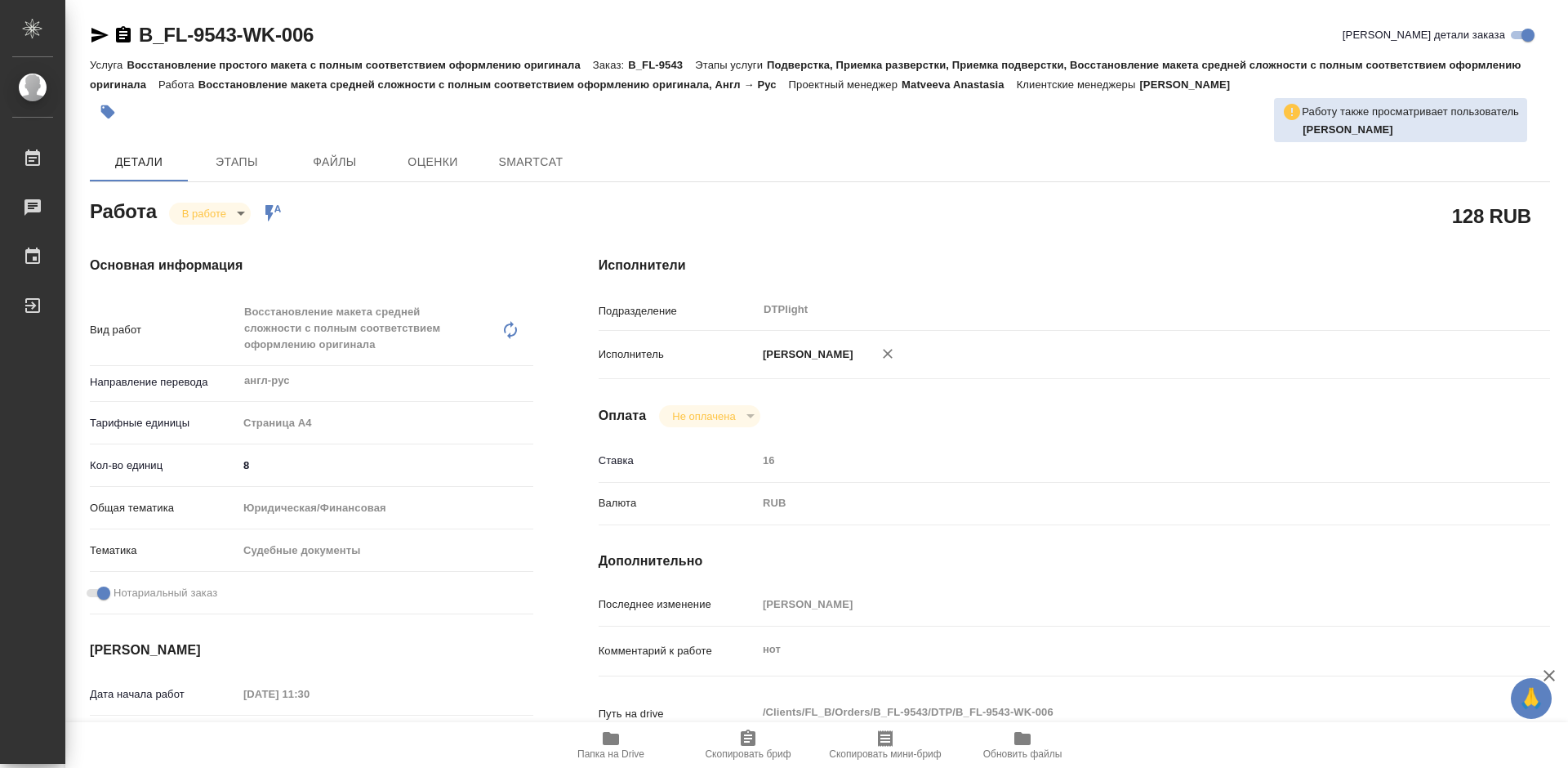
type textarea "x"
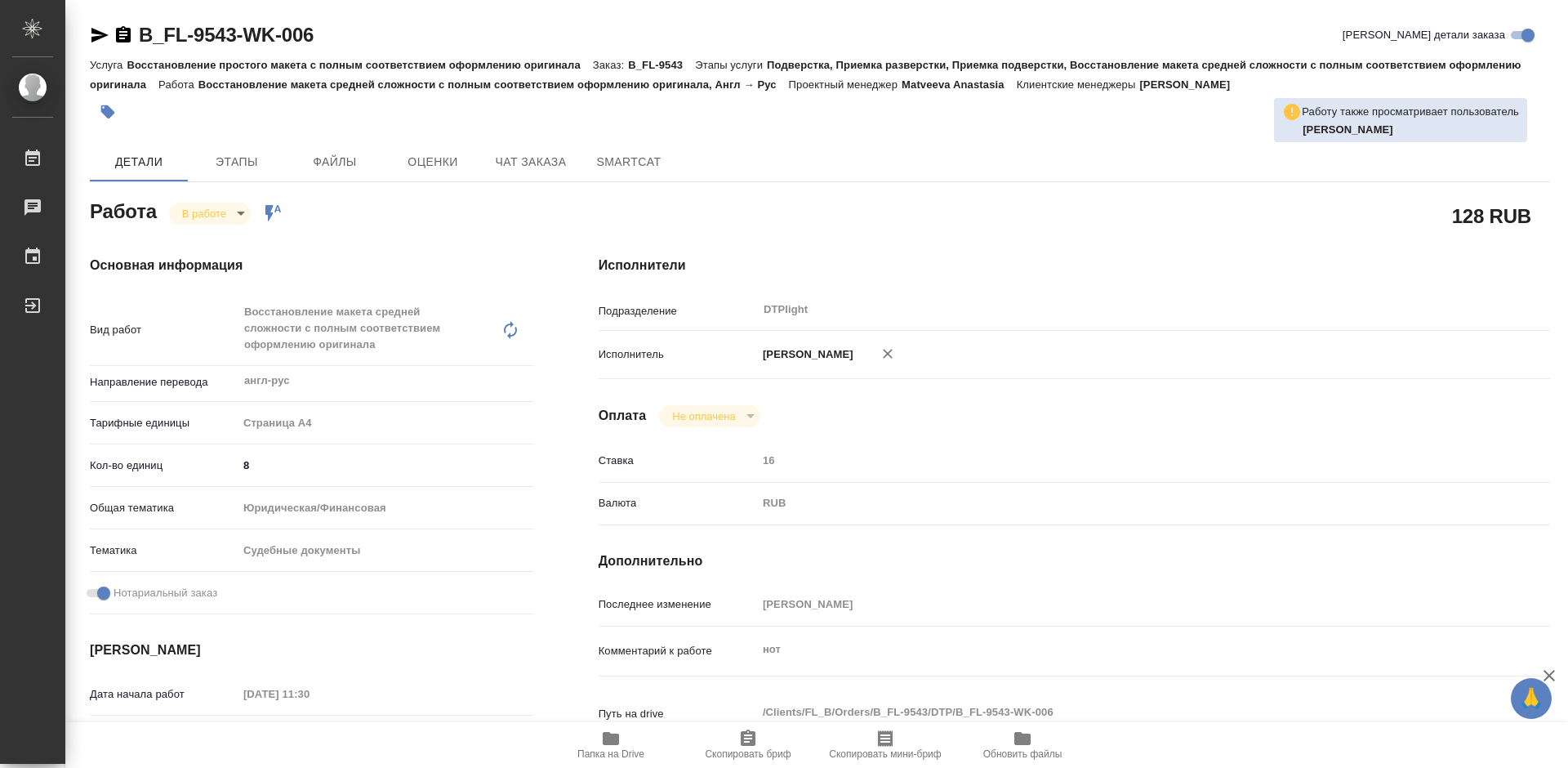
type textarea "x"
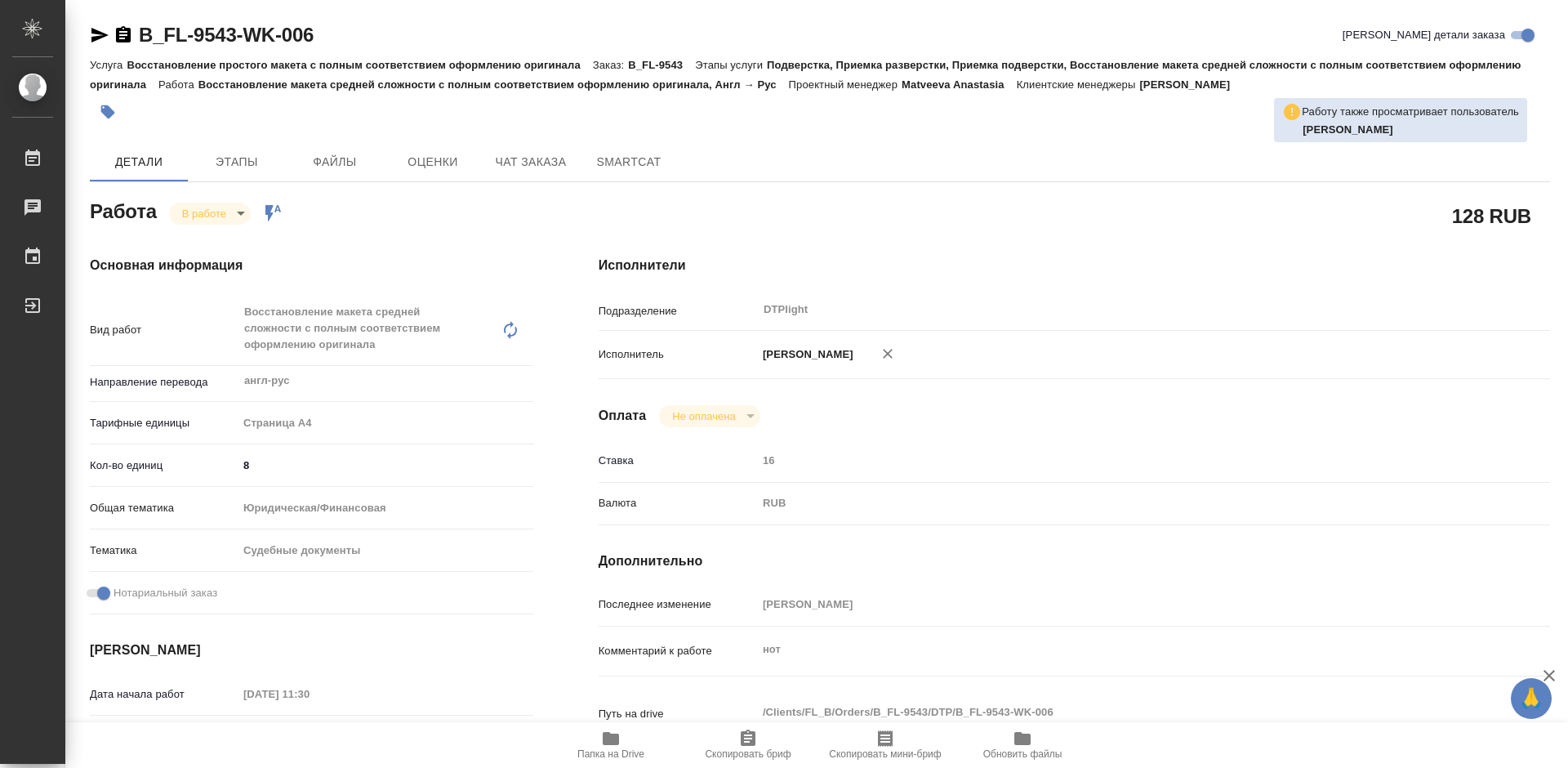
type textarea "x"
